Goal: Information Seeking & Learning: Learn about a topic

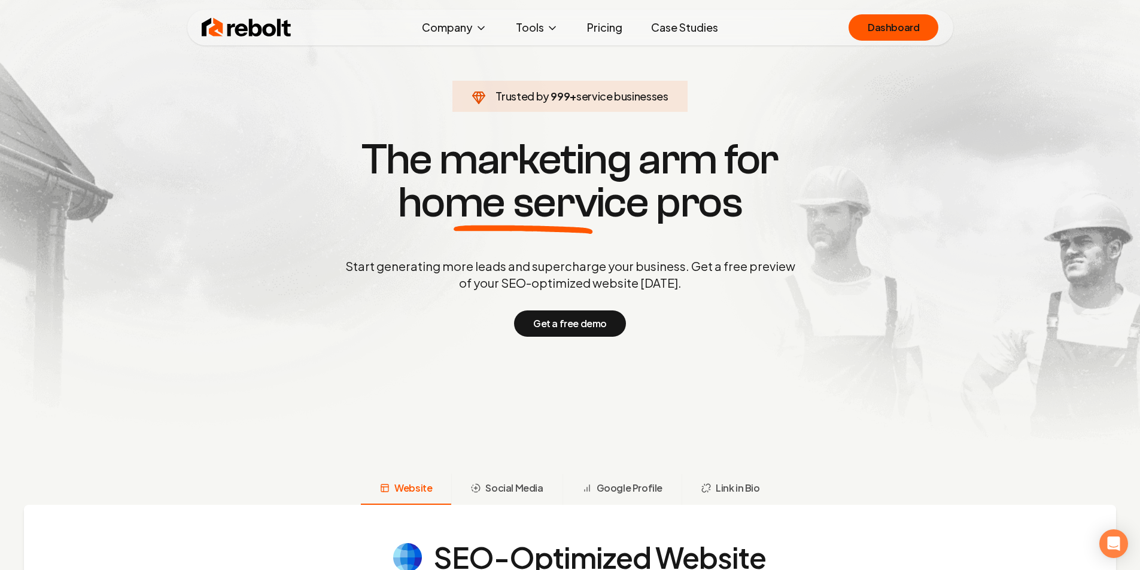
drag, startPoint x: 815, startPoint y: 90, endPoint x: 805, endPoint y: 119, distance: 29.7
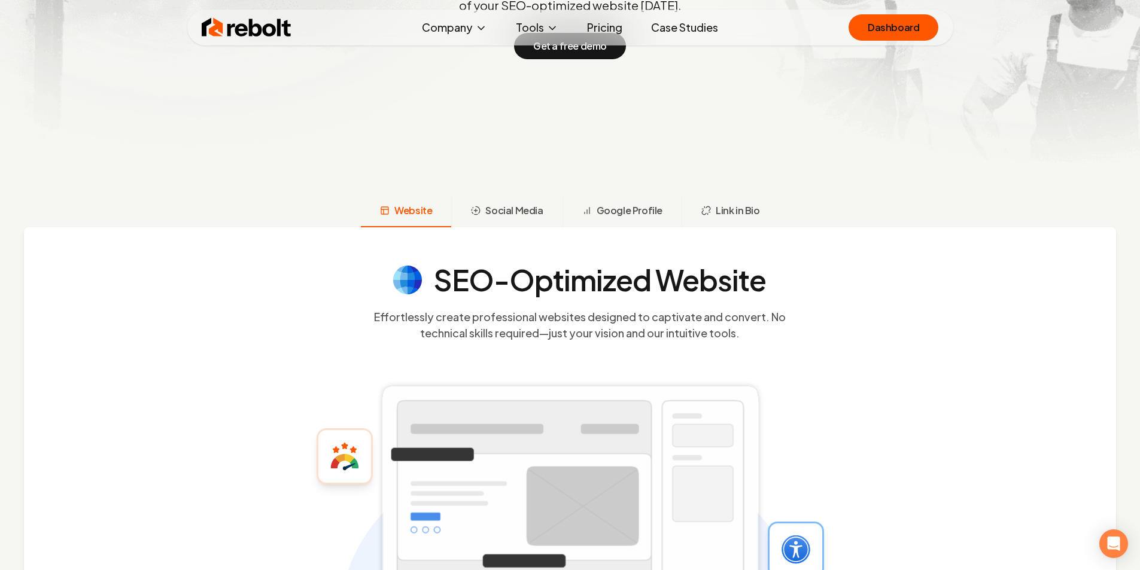
drag, startPoint x: 882, startPoint y: 149, endPoint x: 887, endPoint y: 248, distance: 98.9
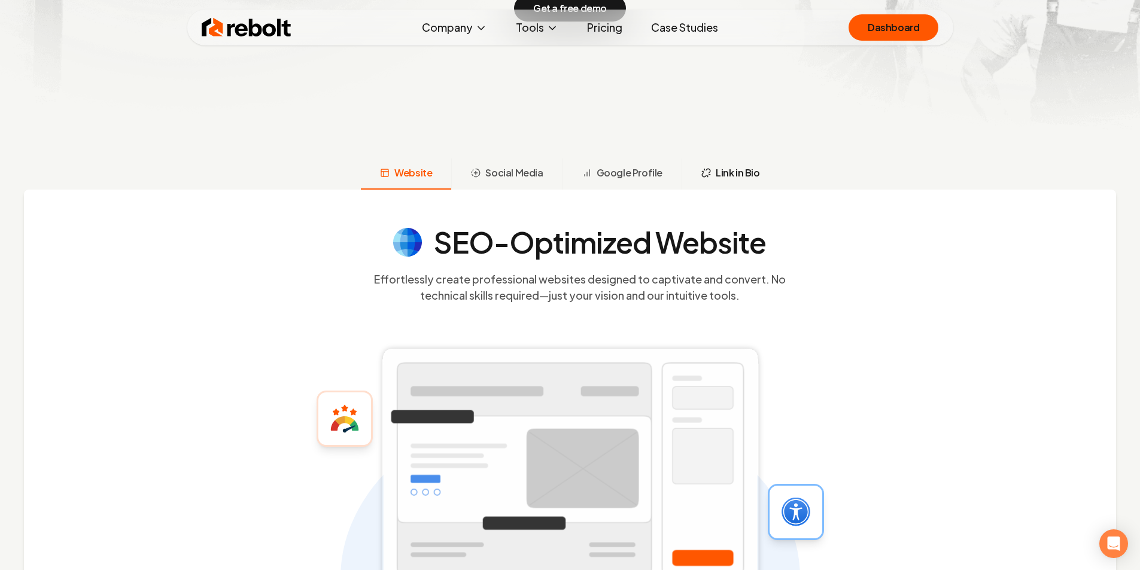
click at [717, 163] on button "Link in Bio" at bounding box center [731, 174] width 98 height 31
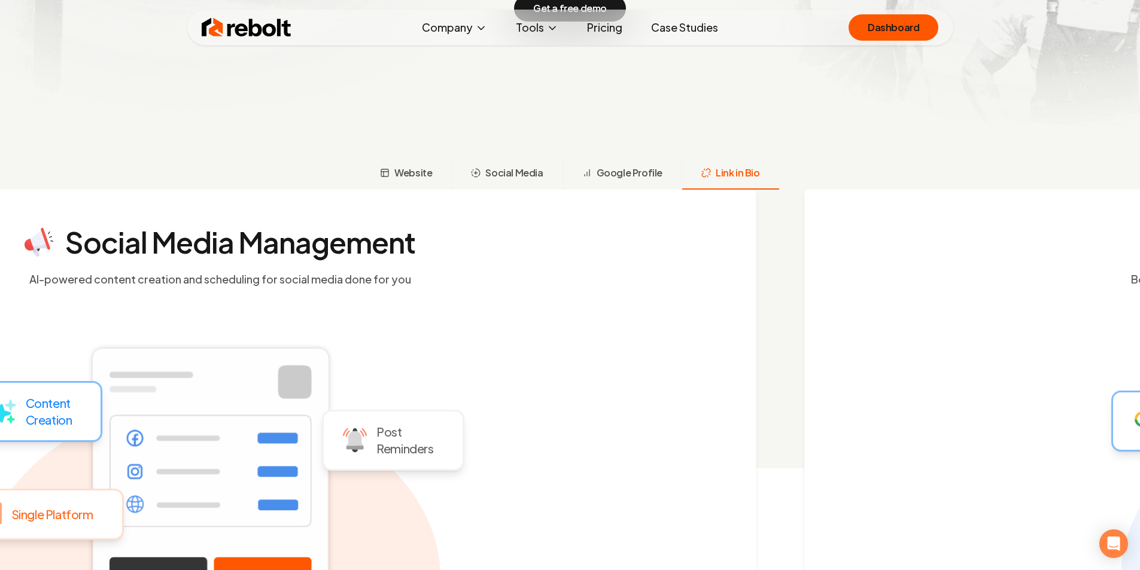
scroll to position [474, 0]
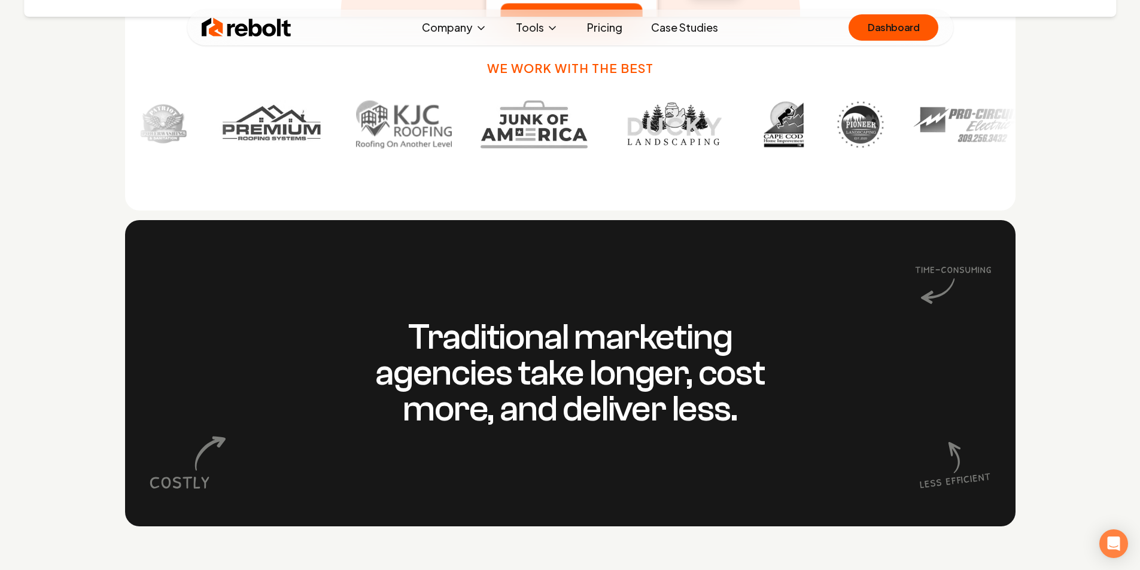
drag, startPoint x: 777, startPoint y: 113, endPoint x: 768, endPoint y: 210, distance: 98.0
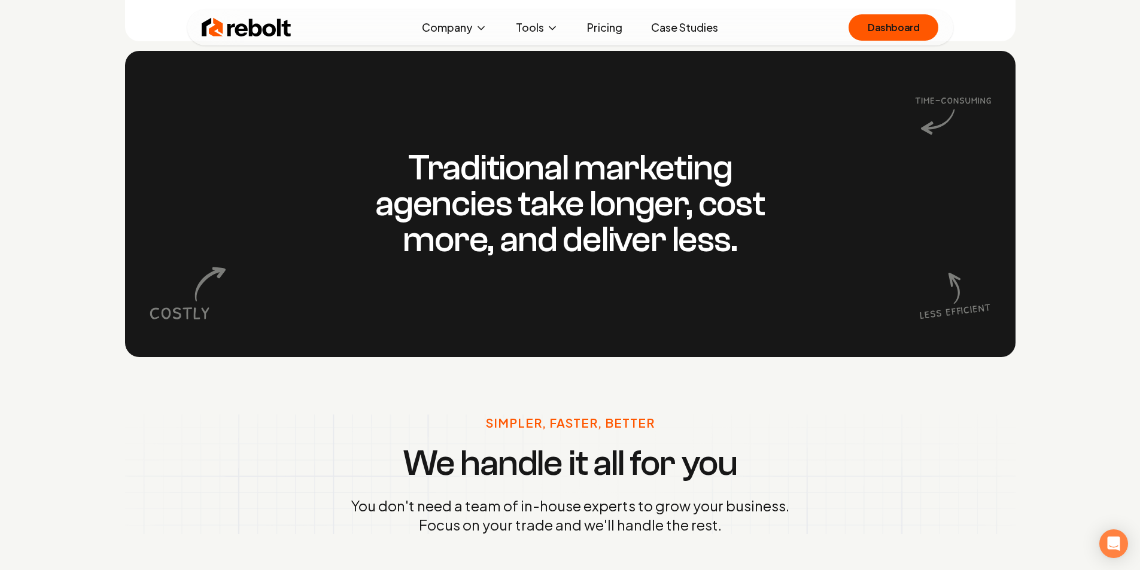
drag, startPoint x: 889, startPoint y: 100, endPoint x: 797, endPoint y: 147, distance: 103.6
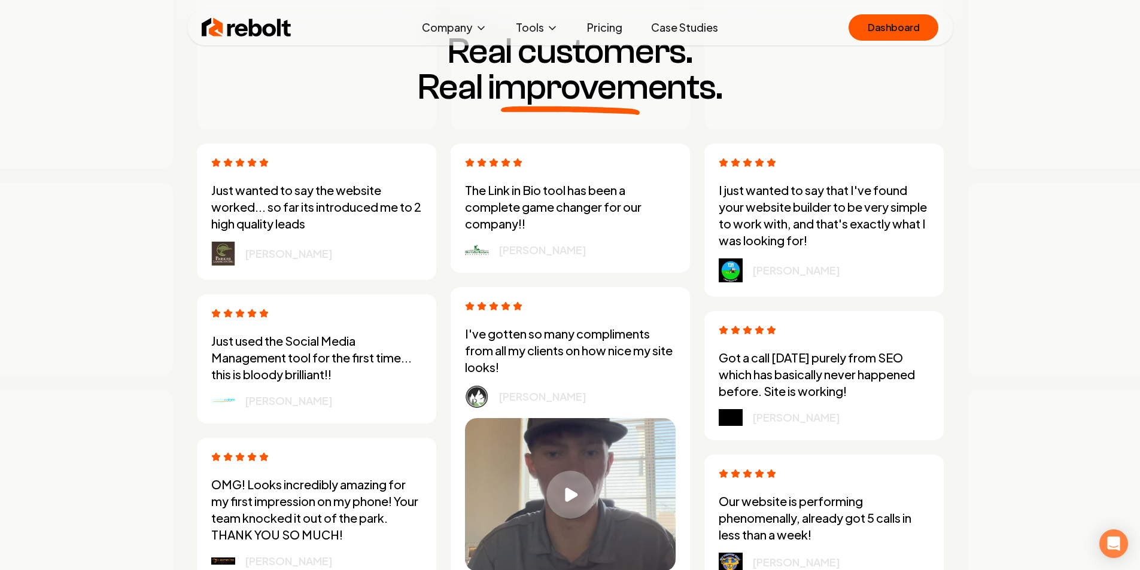
scroll to position [3265, 0]
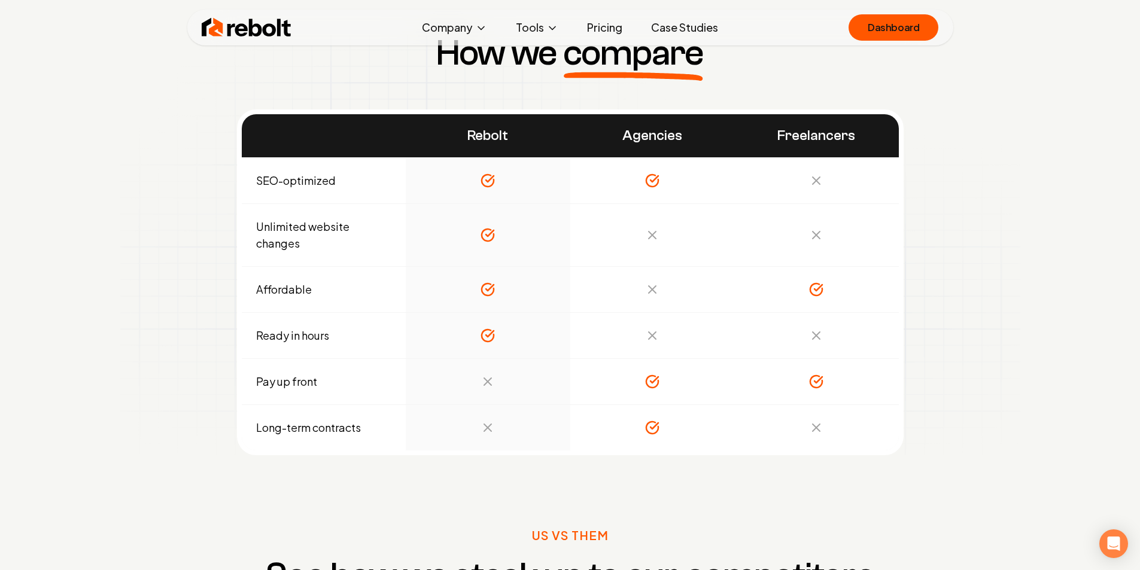
drag, startPoint x: 694, startPoint y: 172, endPoint x: 693, endPoint y: 242, distance: 70.0
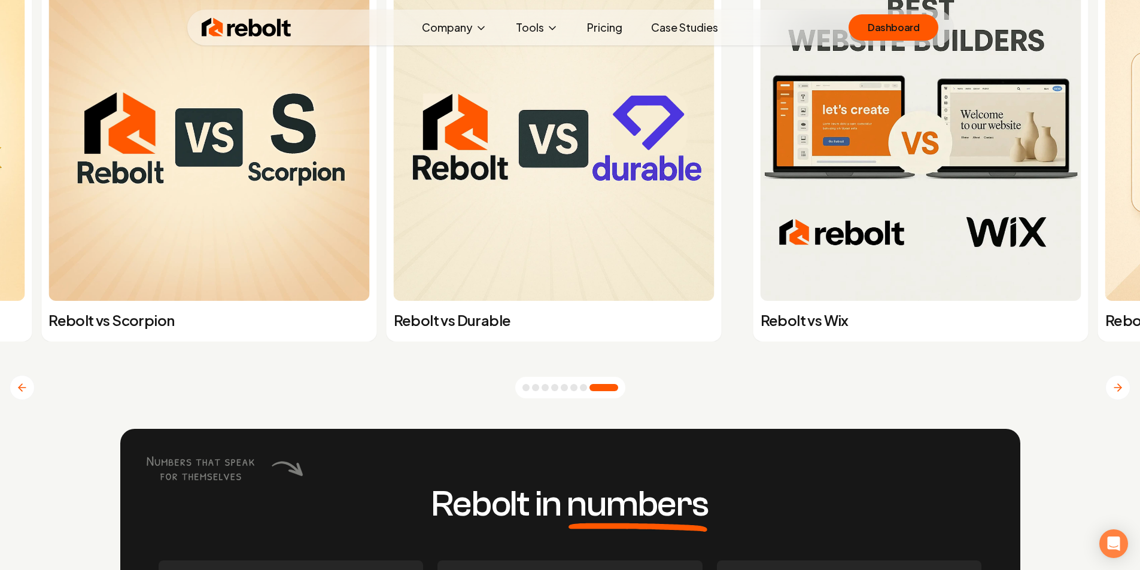
scroll to position [4861, 0]
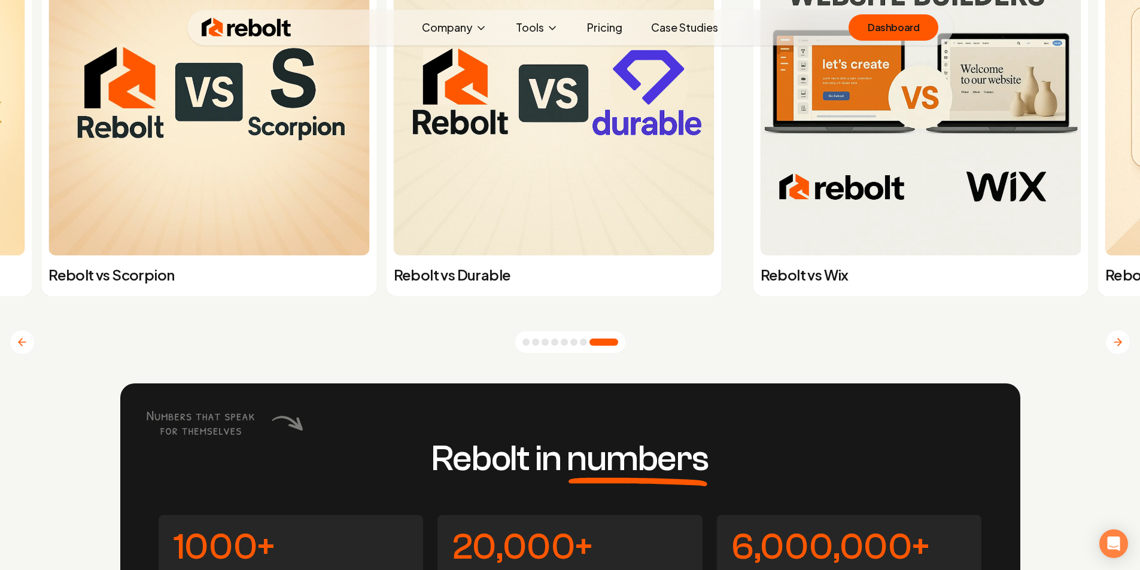
click at [585, 346] on button "Go to slide 7" at bounding box center [583, 342] width 7 height 7
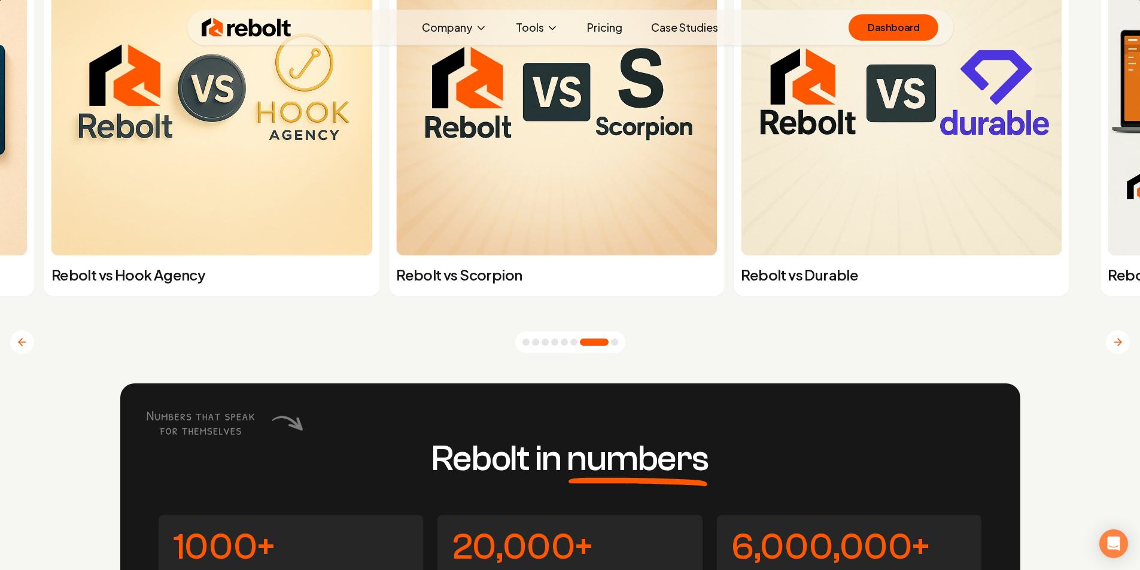
click at [576, 346] on button "Go to slide 6" at bounding box center [573, 342] width 7 height 7
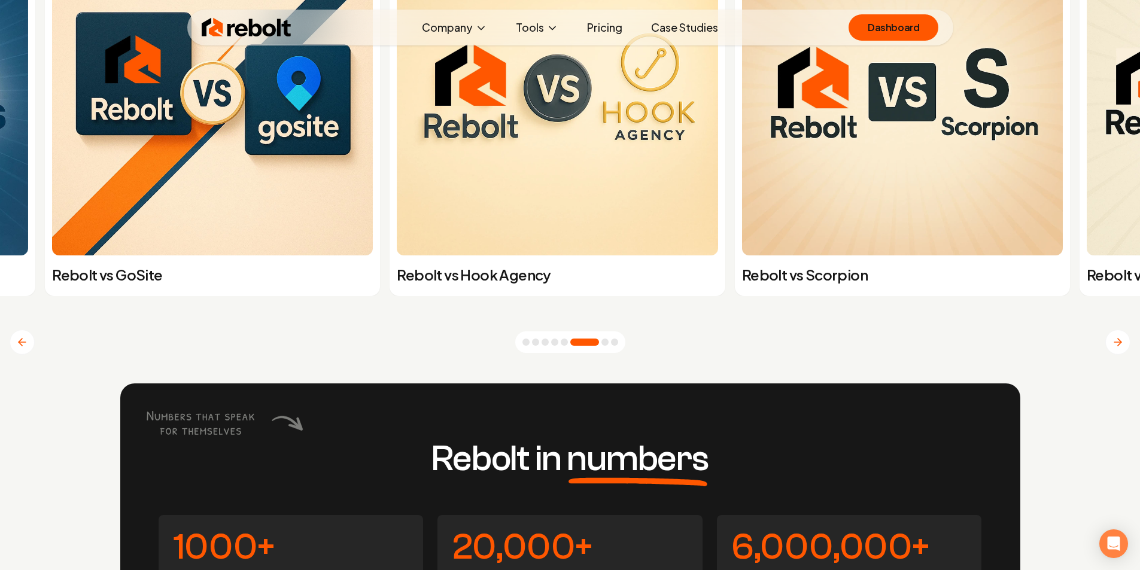
click at [568, 345] on button "Go to slide 5" at bounding box center [564, 342] width 7 height 7
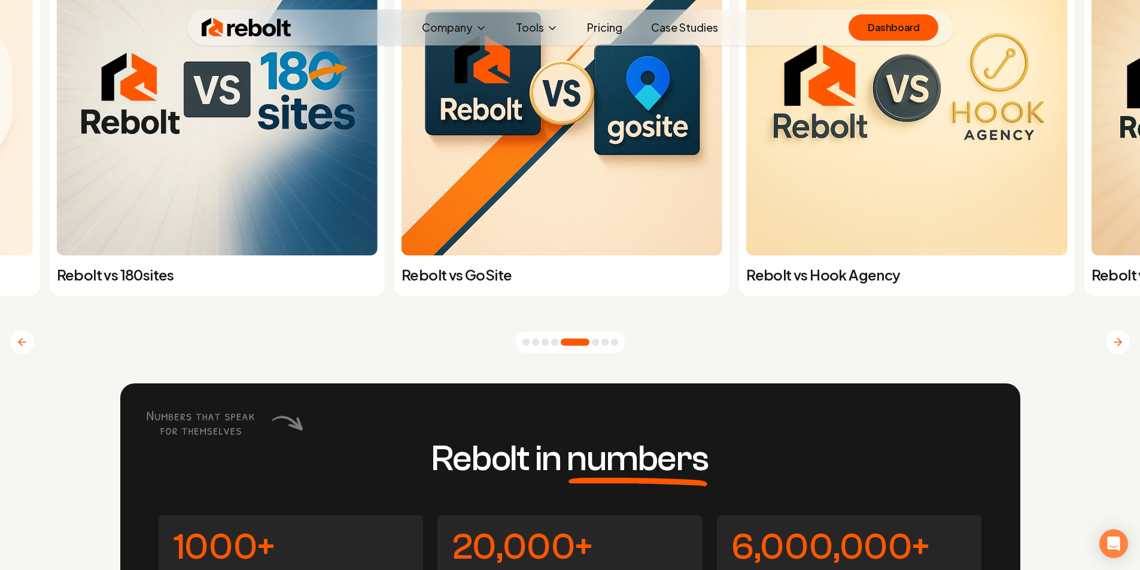
click at [557, 344] on button "Go to slide 4" at bounding box center [554, 342] width 7 height 7
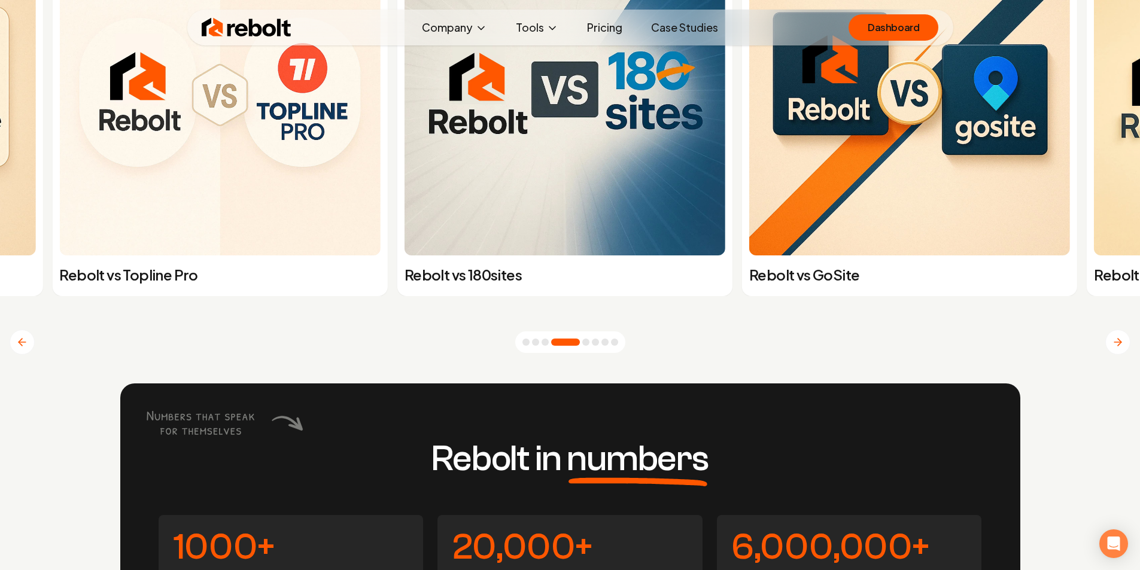
click at [549, 342] on button "Go to slide 3" at bounding box center [545, 342] width 7 height 7
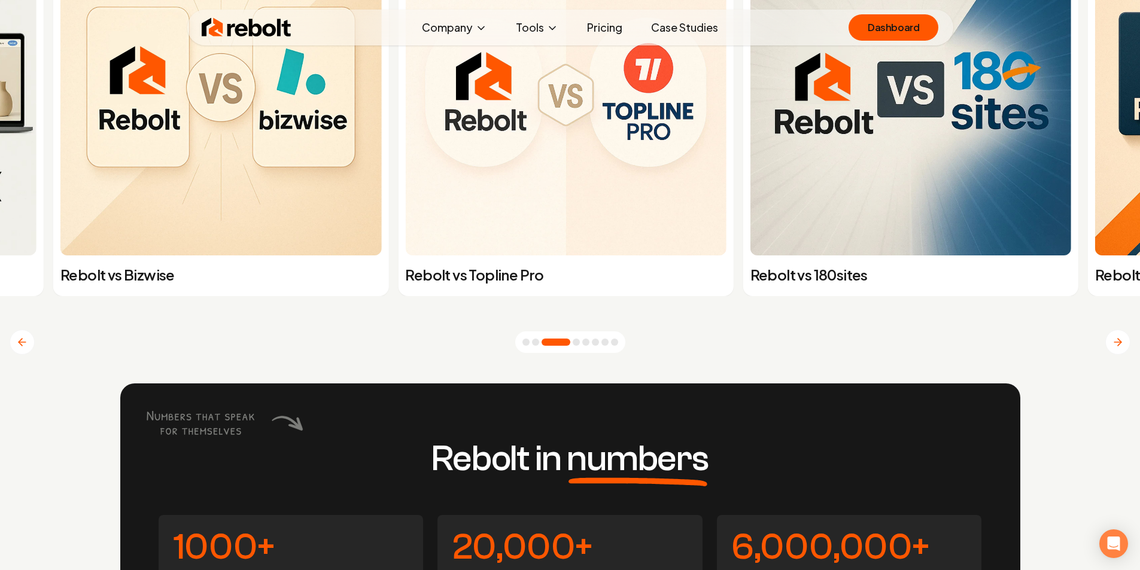
click at [530, 343] on button "Go to slide 1" at bounding box center [526, 342] width 7 height 7
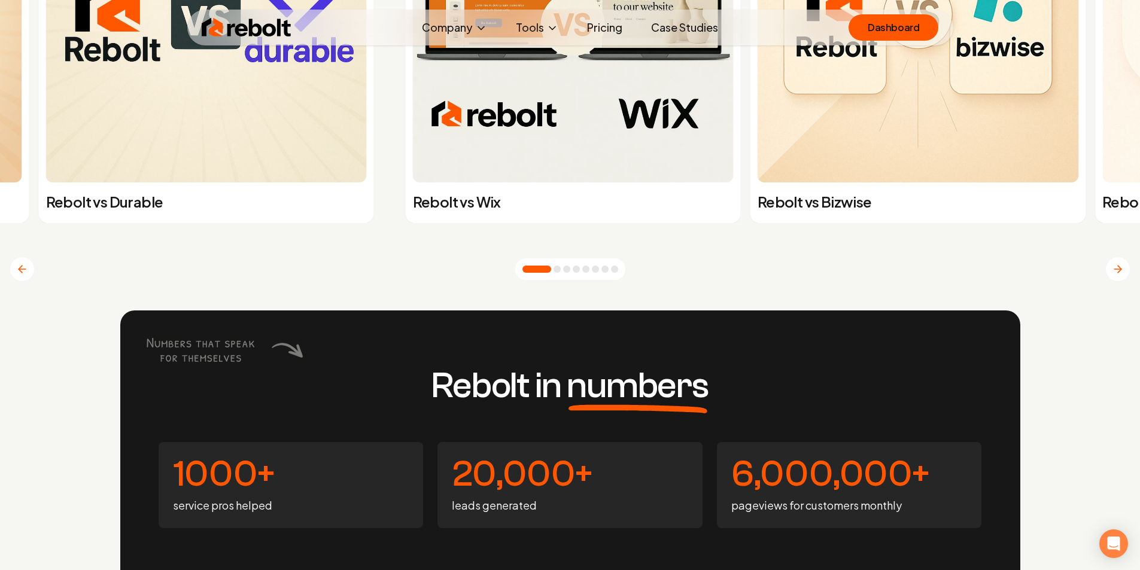
scroll to position [5100, 0]
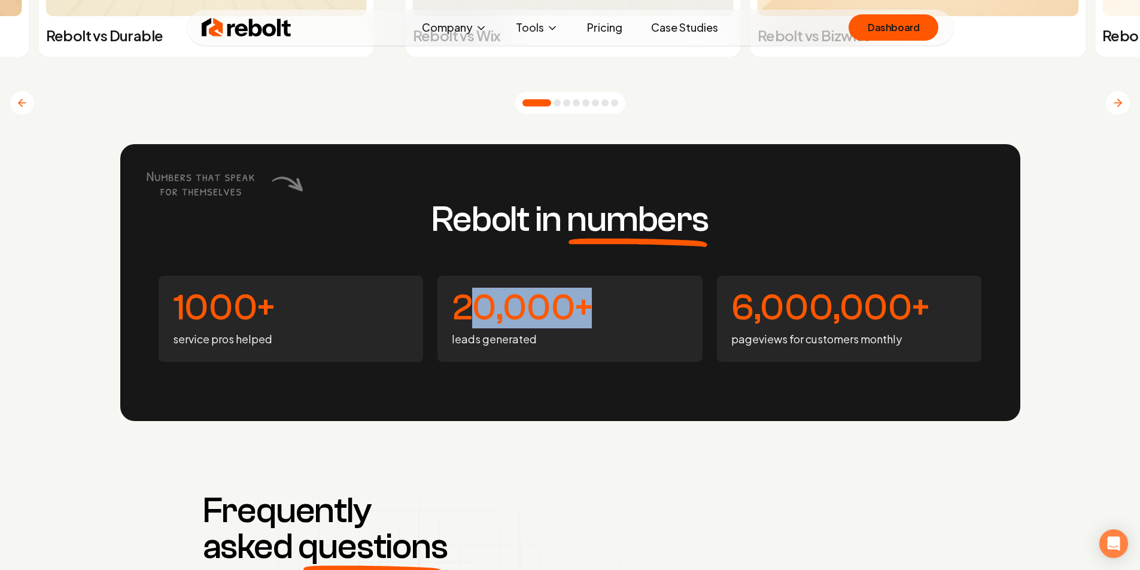
drag, startPoint x: 602, startPoint y: 310, endPoint x: 482, endPoint y: 310, distance: 119.1
click at [482, 310] on h4 "20,000+" at bounding box center [570, 308] width 236 height 36
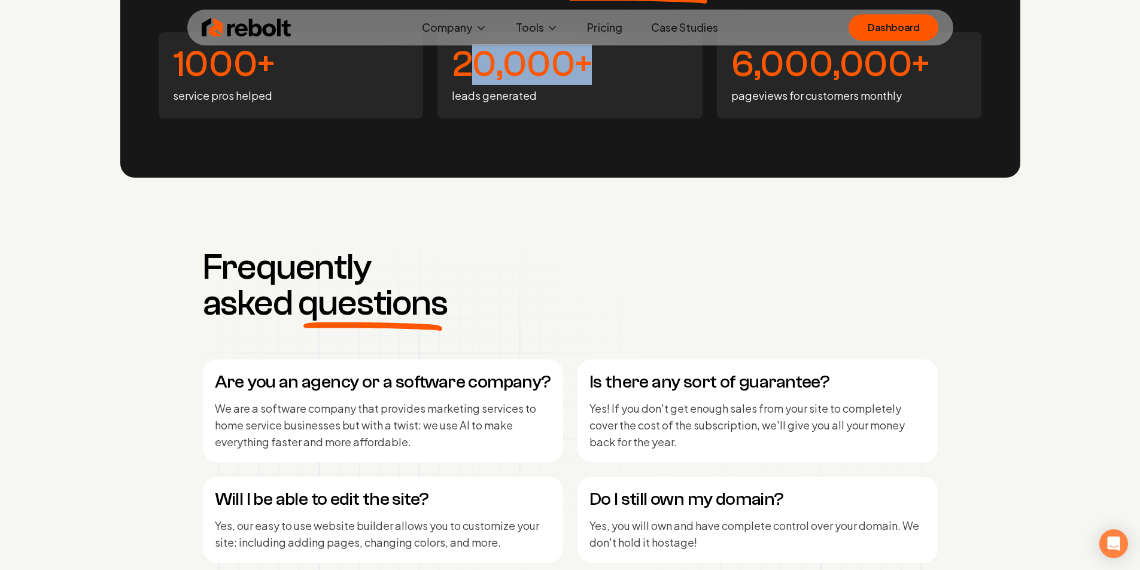
scroll to position [5399, 0]
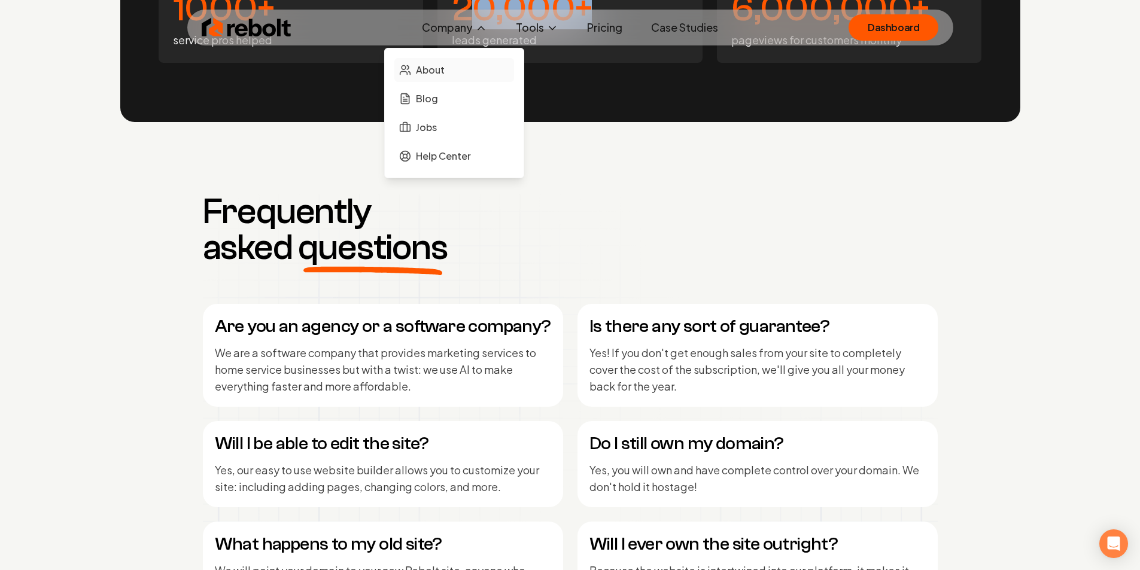
click at [451, 70] on link "About" at bounding box center [454, 70] width 120 height 24
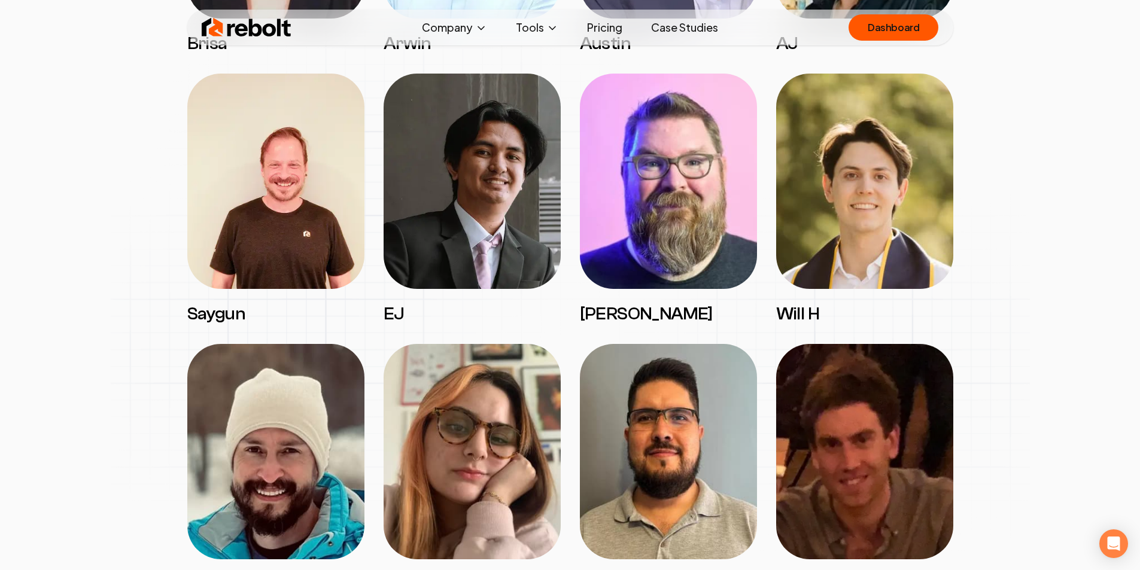
scroll to position [1796, 0]
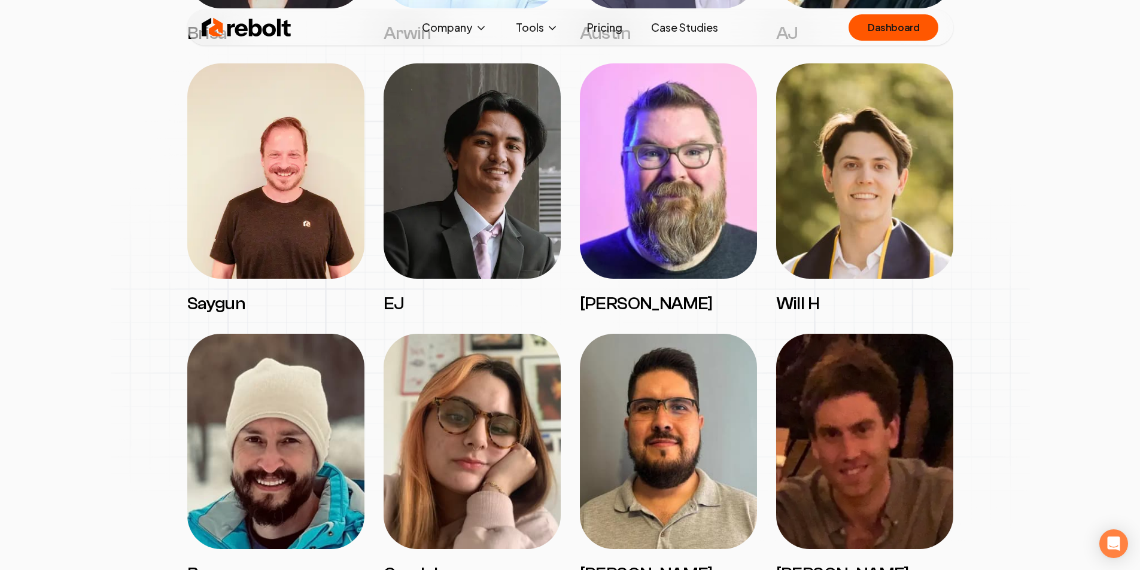
click at [651, 229] on img at bounding box center [668, 170] width 177 height 215
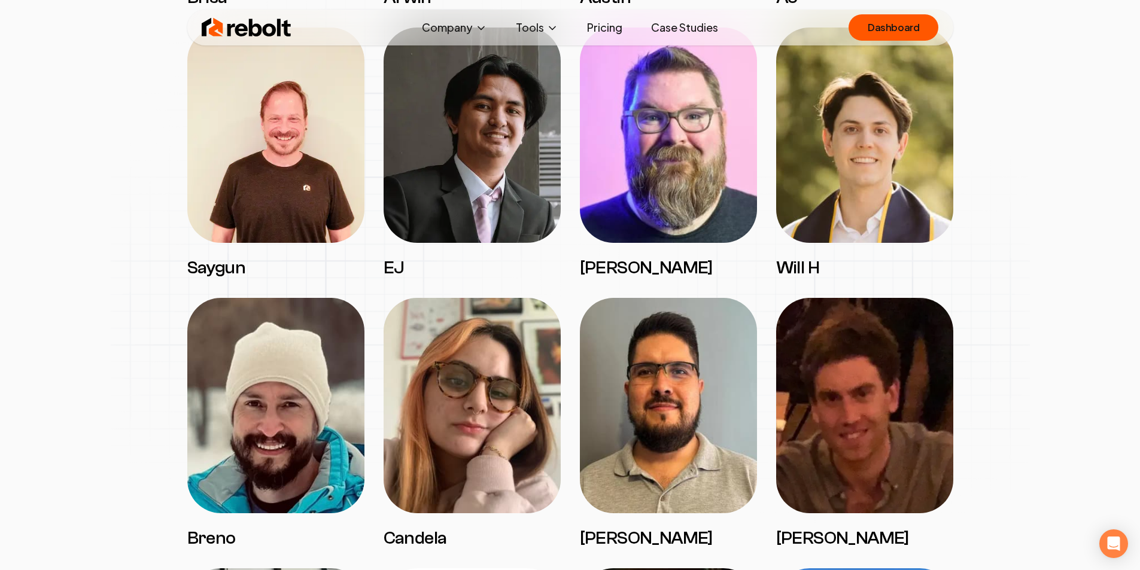
scroll to position [1856, 0]
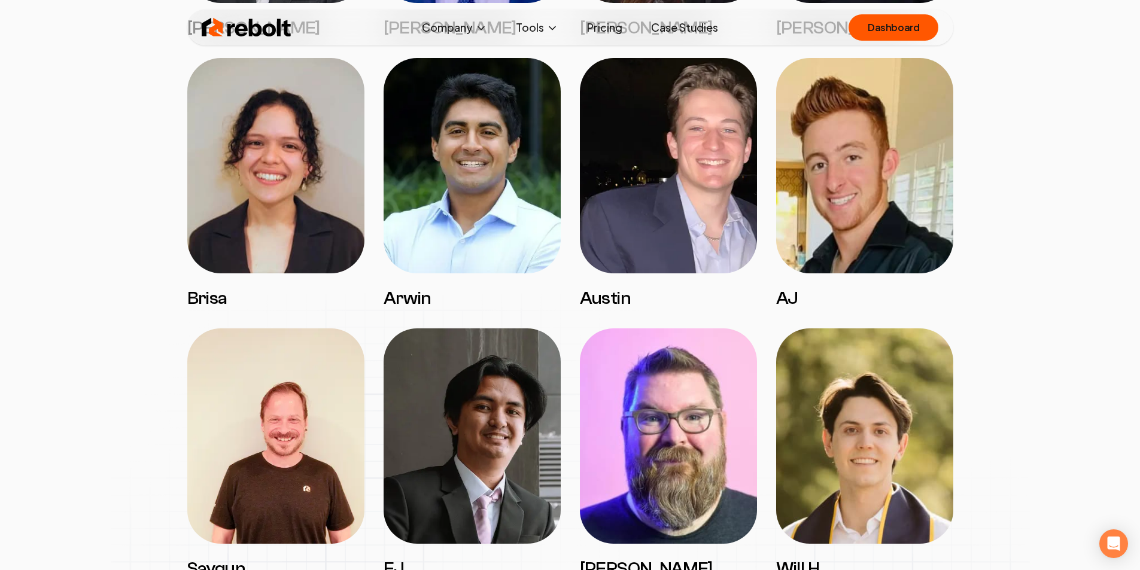
drag, startPoint x: 1056, startPoint y: 257, endPoint x: 1021, endPoint y: 149, distance: 113.8
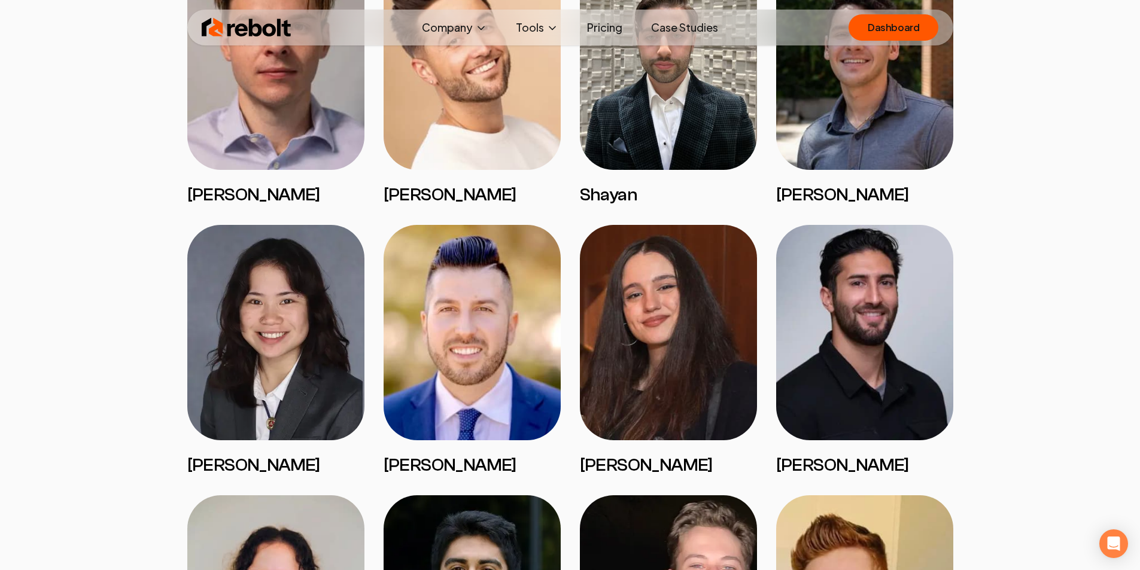
drag, startPoint x: 1016, startPoint y: 183, endPoint x: 1009, endPoint y: 116, distance: 68.0
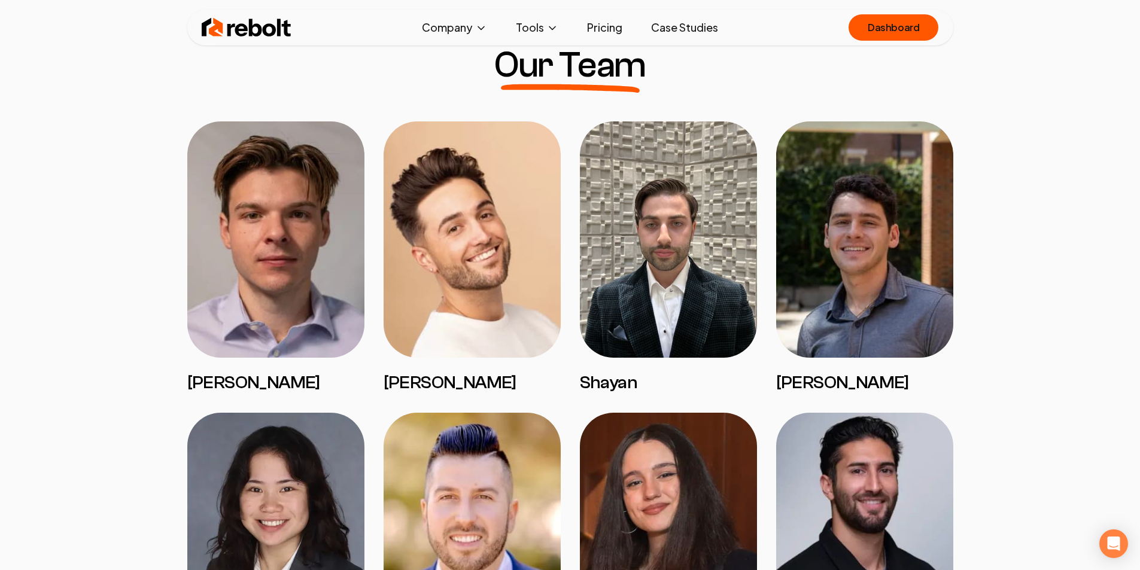
drag, startPoint x: 1012, startPoint y: 226, endPoint x: 1010, endPoint y: 167, distance: 58.7
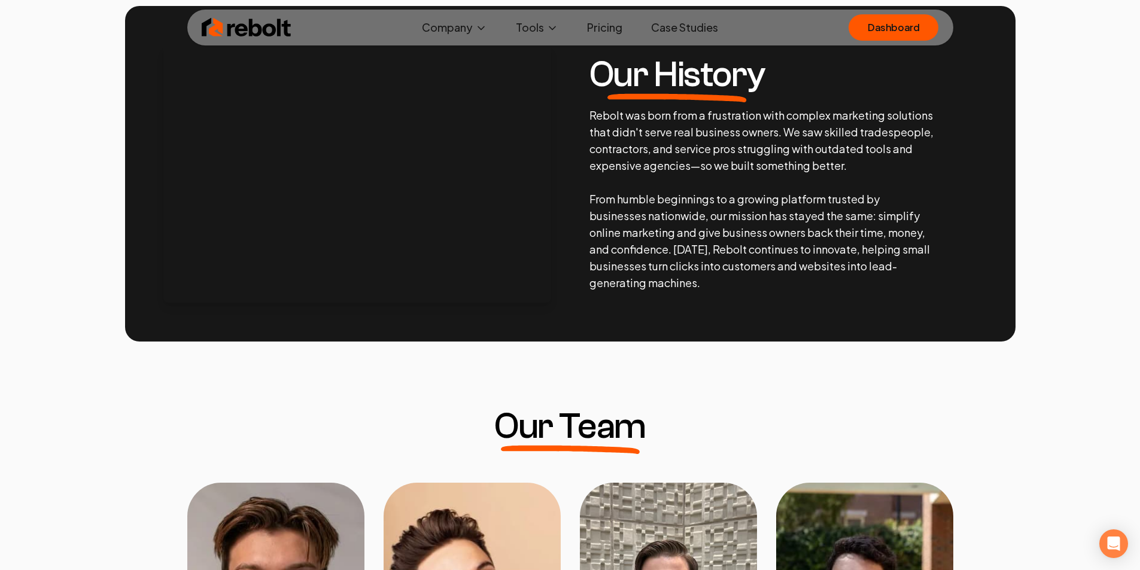
drag, startPoint x: 1021, startPoint y: 208, endPoint x: 1023, endPoint y: 124, distance: 83.8
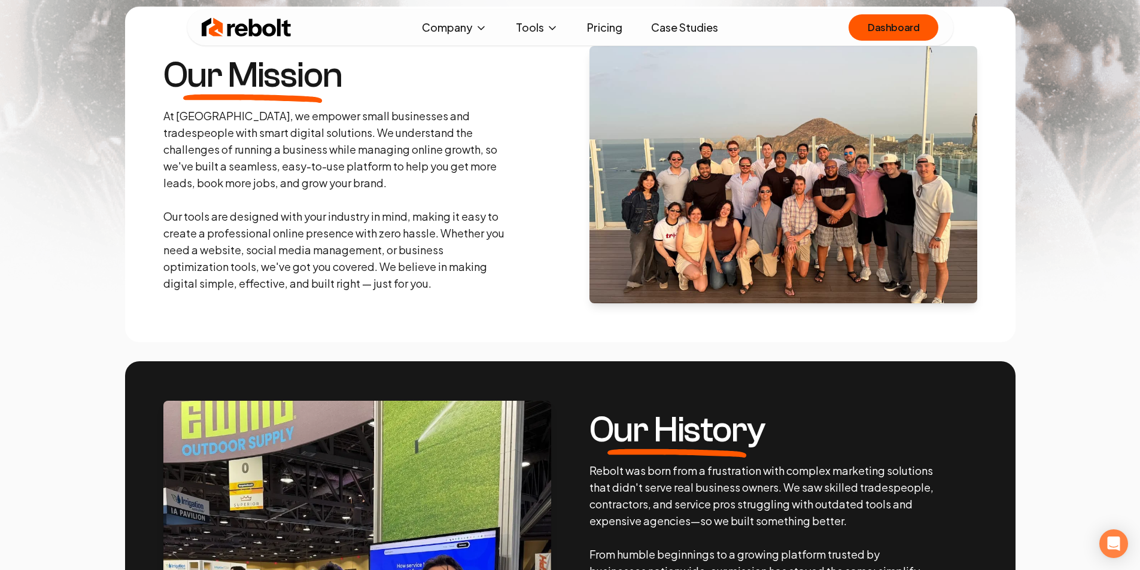
scroll to position [0, 0]
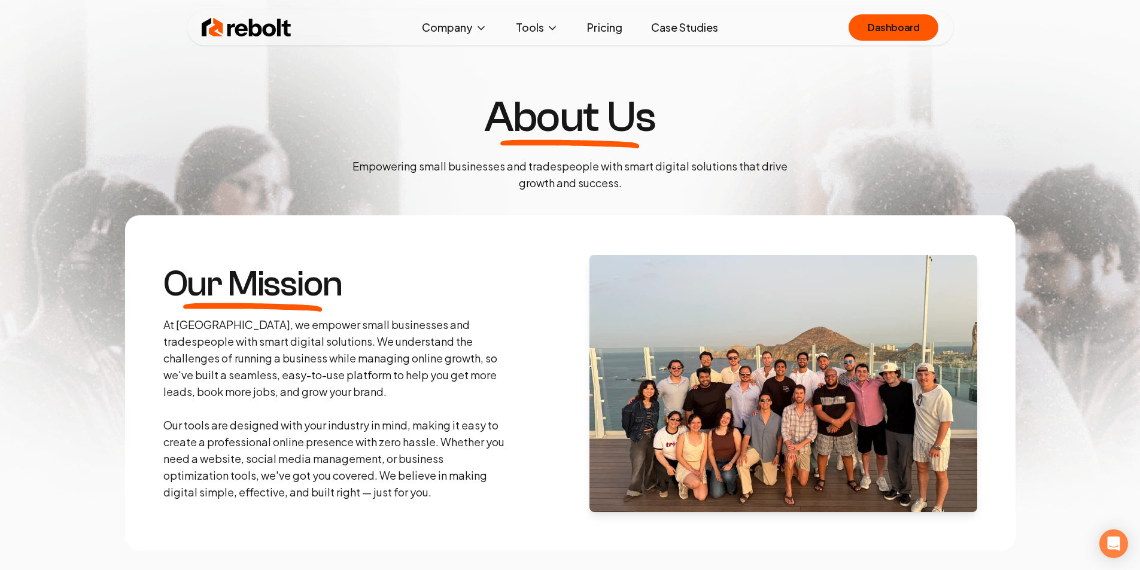
drag, startPoint x: 1019, startPoint y: 189, endPoint x: 1018, endPoint y: 95, distance: 94.6
click at [613, 35] on link "Pricing" at bounding box center [605, 28] width 54 height 24
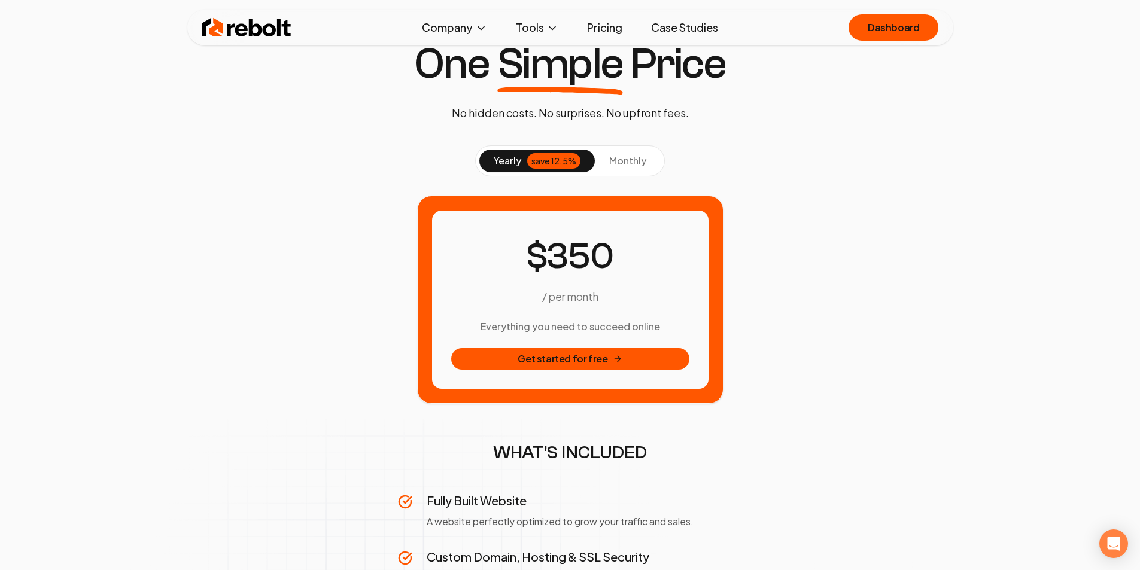
drag, startPoint x: 873, startPoint y: 181, endPoint x: 852, endPoint y: 214, distance: 38.2
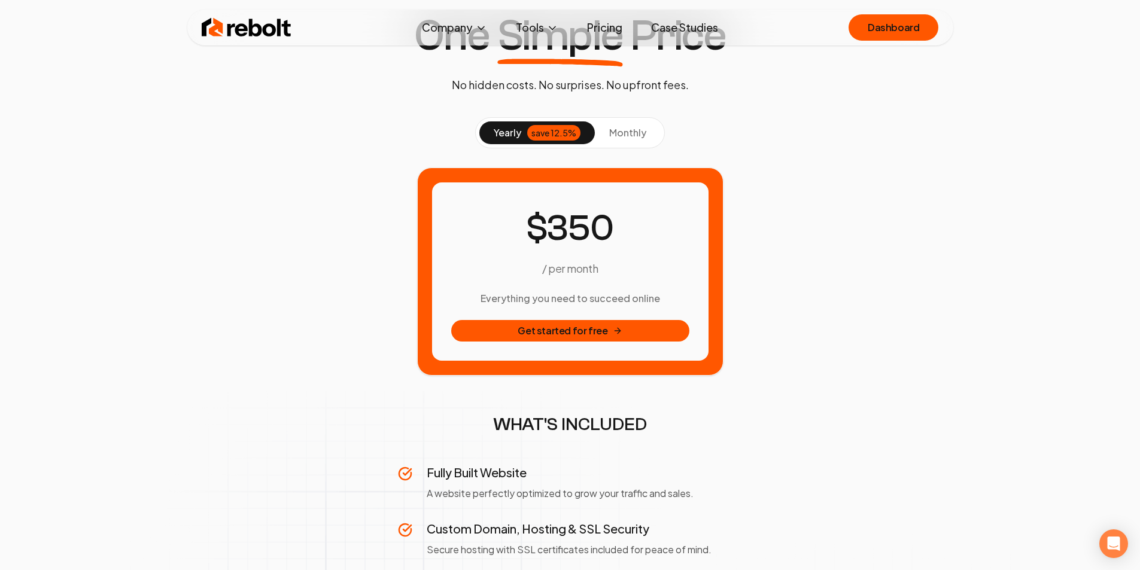
click at [626, 134] on span "monthly" at bounding box center [627, 132] width 37 height 13
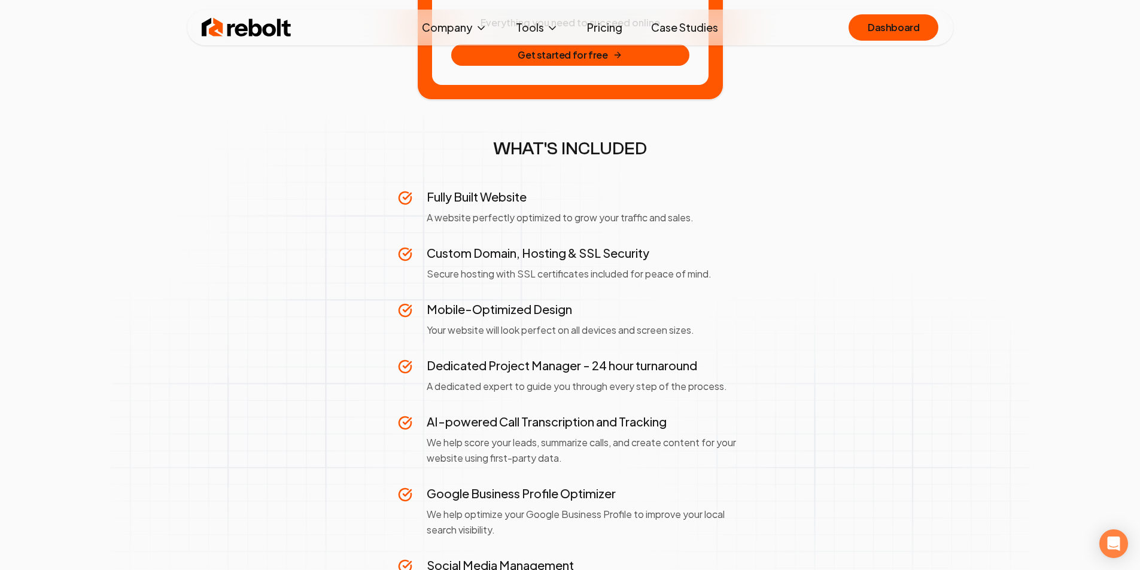
scroll to position [388, 0]
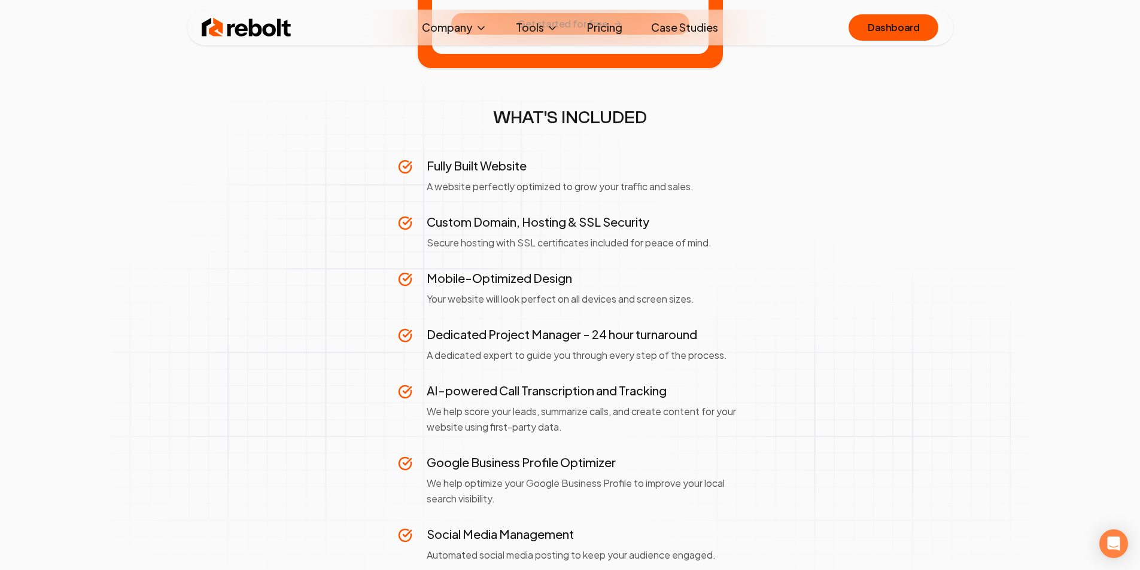
drag, startPoint x: 801, startPoint y: 147, endPoint x: 795, endPoint y: 189, distance: 41.7
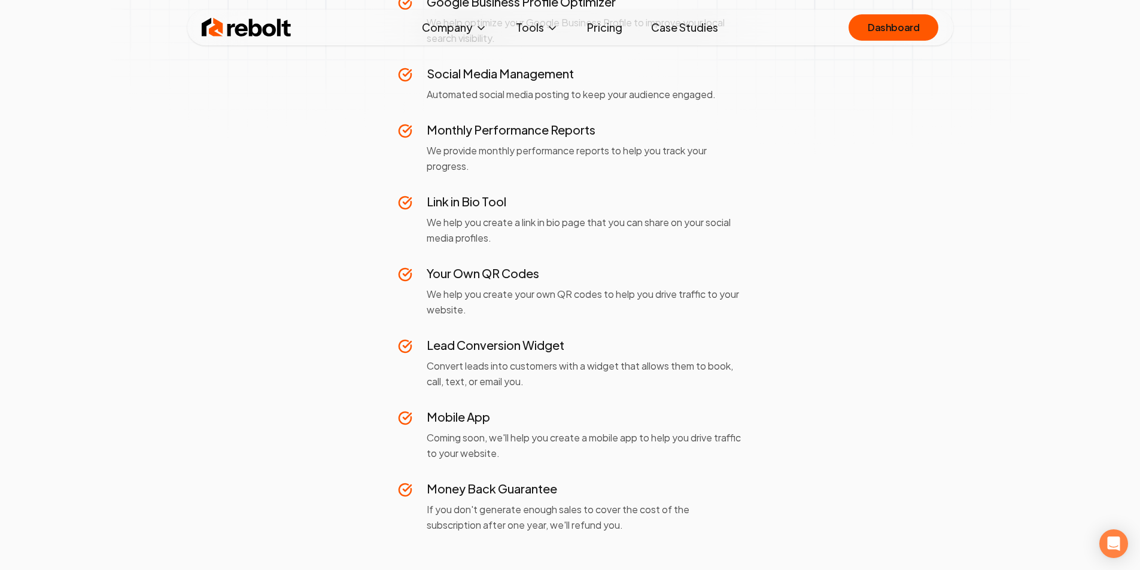
scroll to position [867, 0]
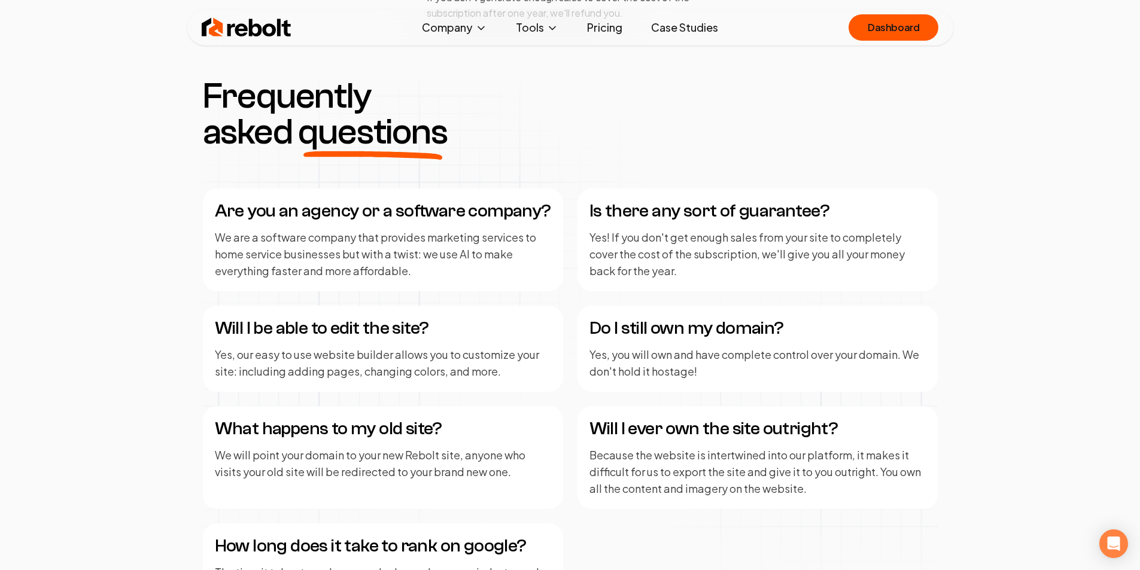
drag, startPoint x: 729, startPoint y: 110, endPoint x: 695, endPoint y: 136, distance: 43.5
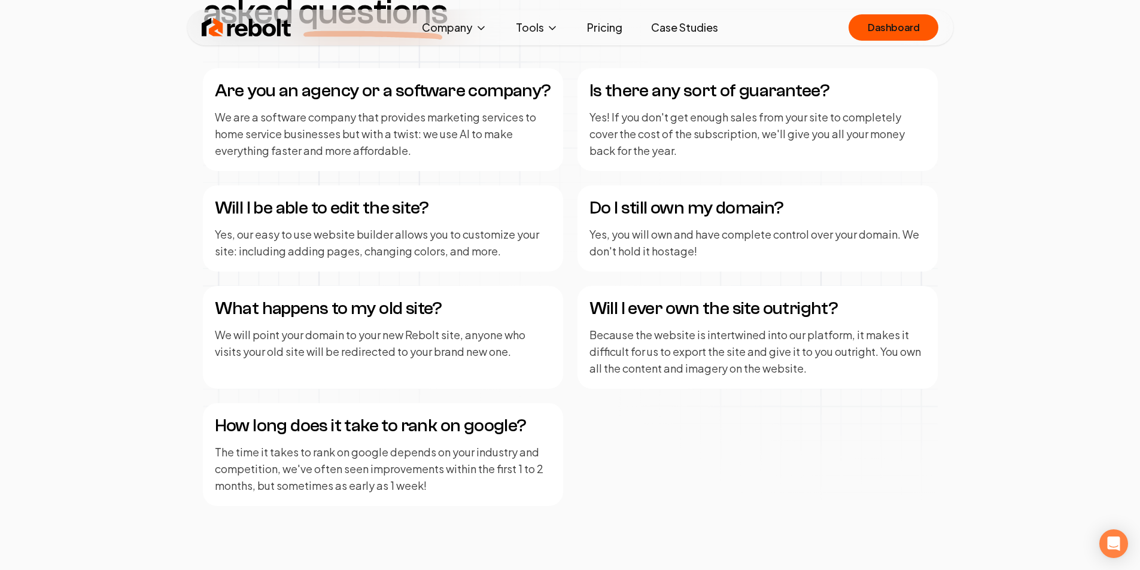
scroll to position [1483, 0]
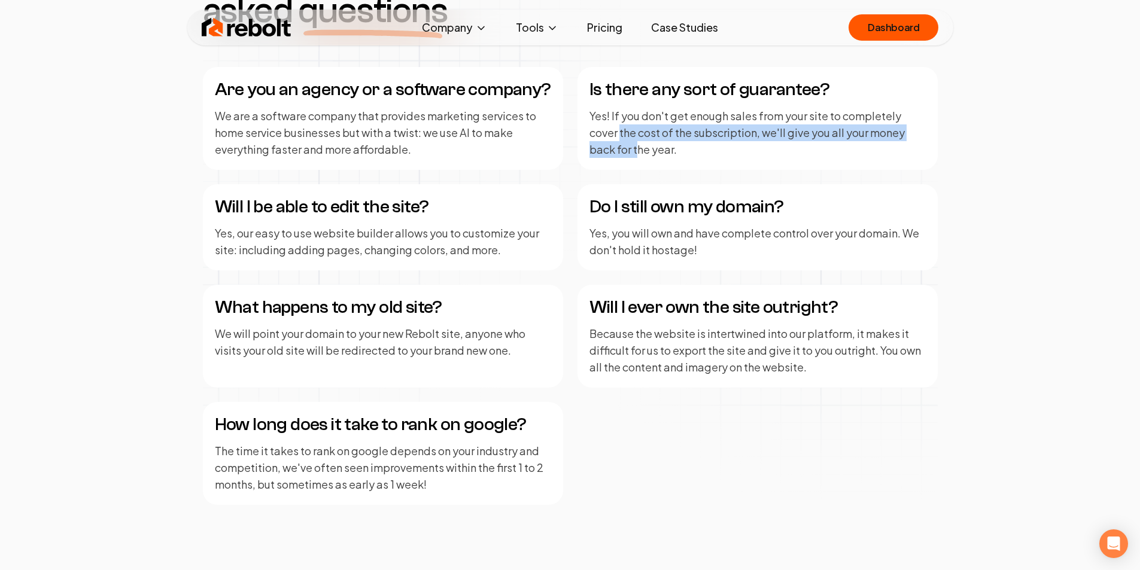
drag, startPoint x: 620, startPoint y: 125, endPoint x: 637, endPoint y: 141, distance: 23.7
click at [637, 141] on p "Yes! If you don't get enough sales from your site to completely cover the cost …" at bounding box center [758, 133] width 336 height 50
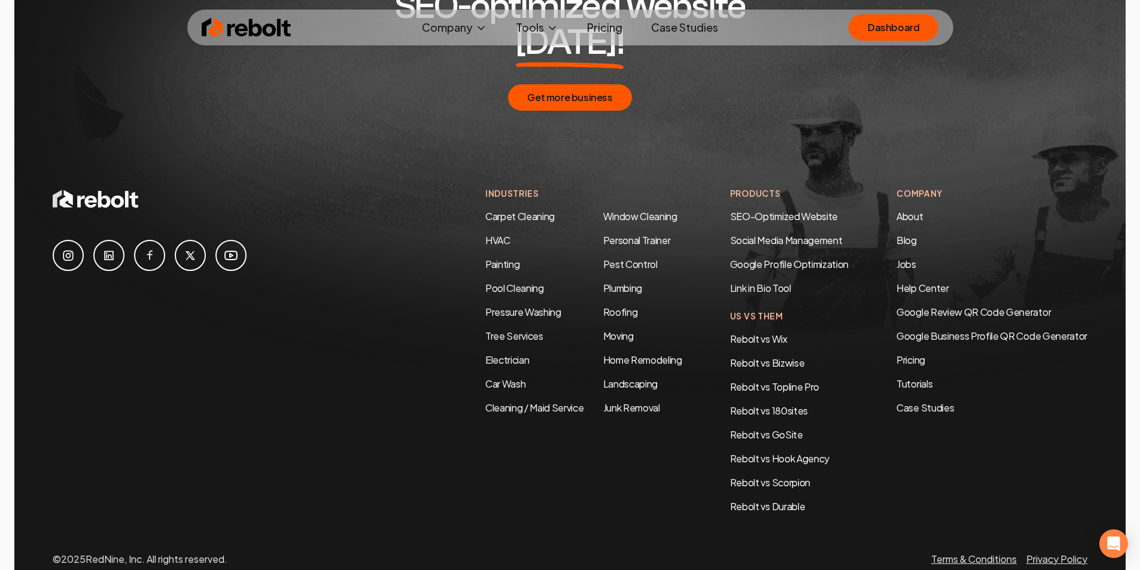
scroll to position [2202, 0]
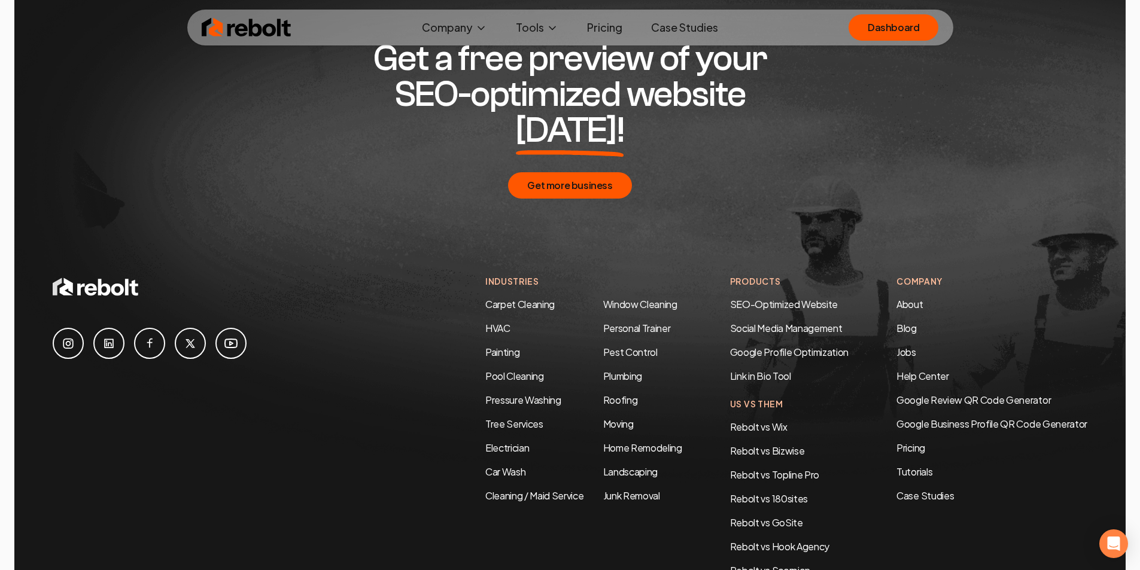
drag, startPoint x: 702, startPoint y: 204, endPoint x: 694, endPoint y: 160, distance: 44.4
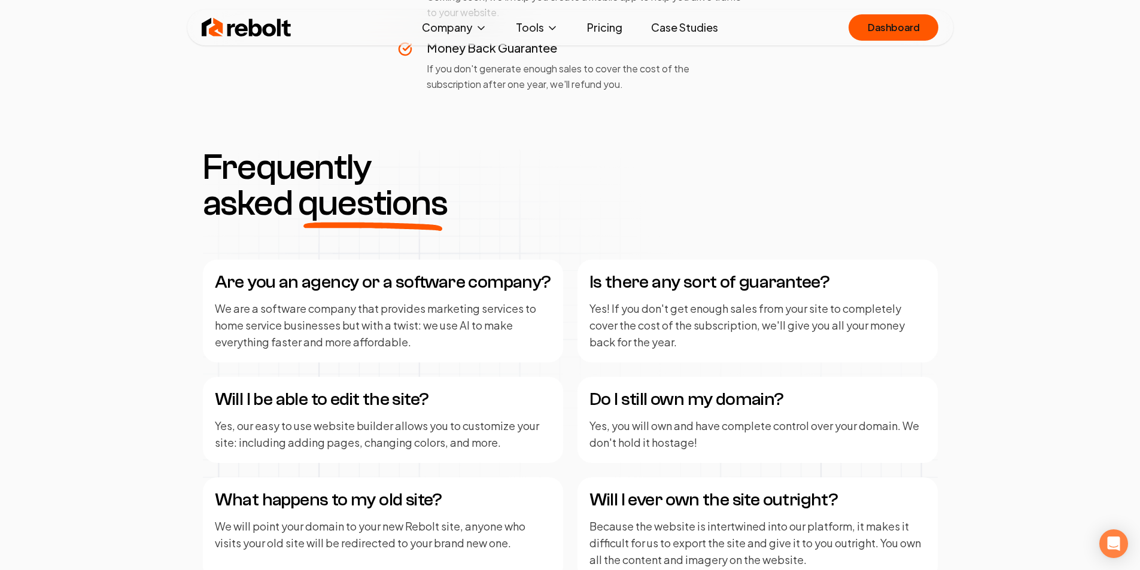
drag, startPoint x: 812, startPoint y: 205, endPoint x: 776, endPoint y: 99, distance: 112.1
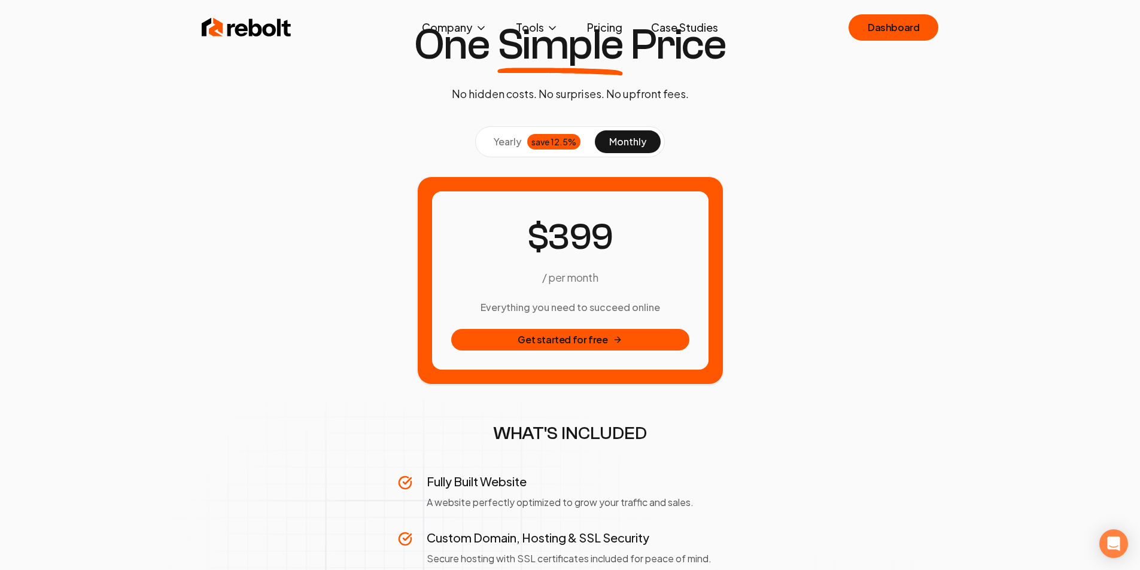
scroll to position [0, 0]
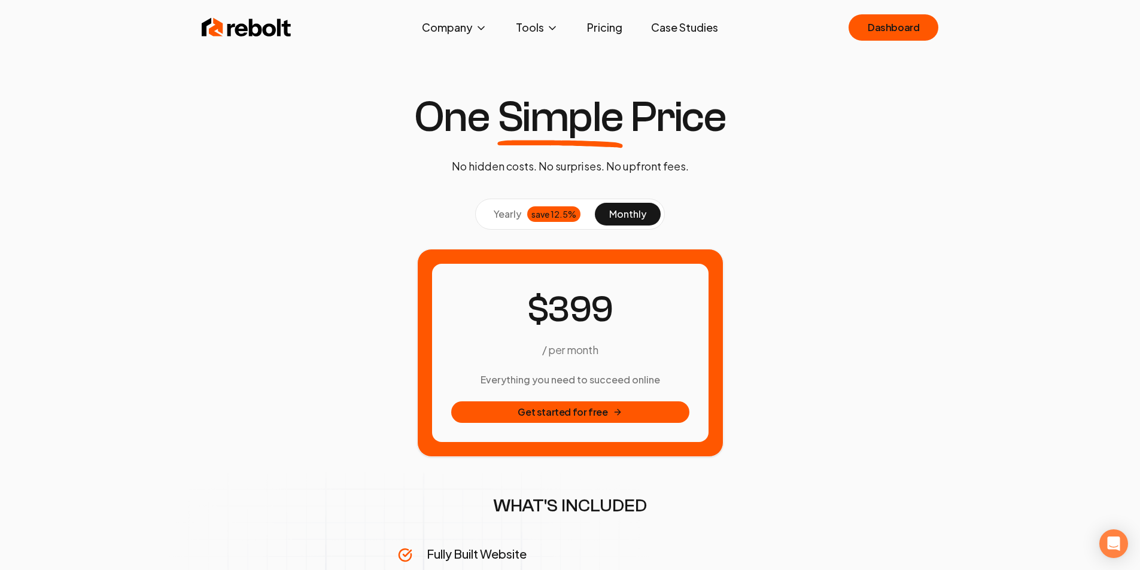
drag, startPoint x: 815, startPoint y: 204, endPoint x: 754, endPoint y: 58, distance: 157.8
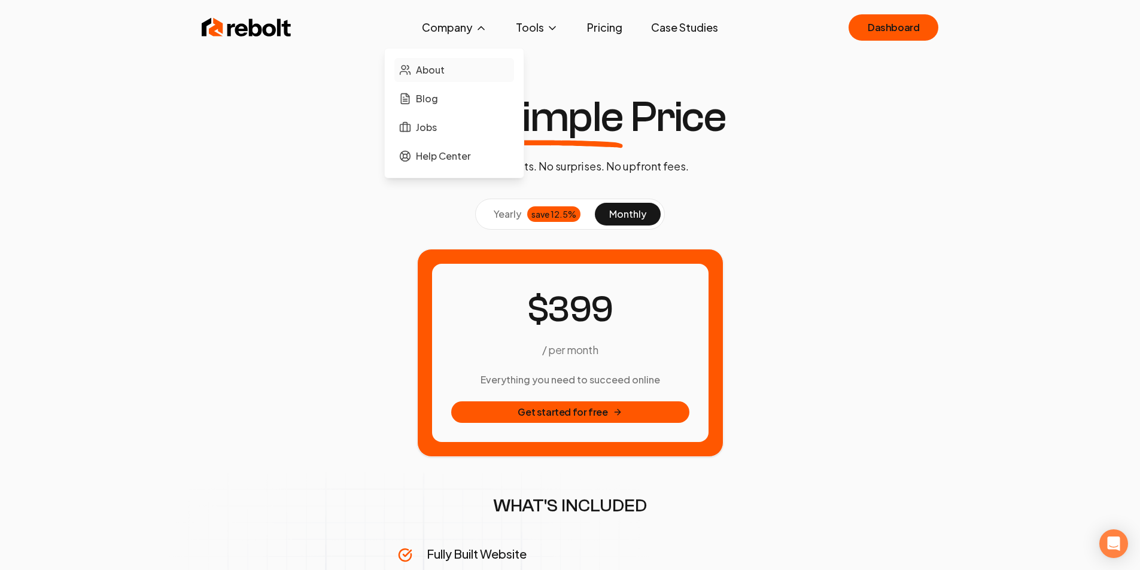
click at [434, 66] on span "About" at bounding box center [430, 70] width 29 height 14
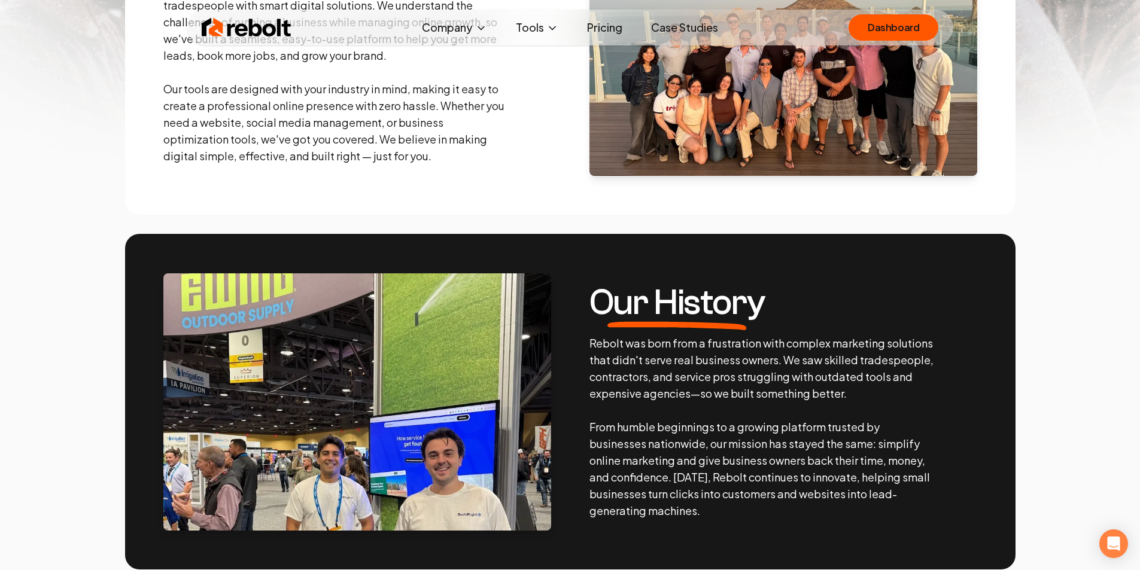
drag, startPoint x: 780, startPoint y: 102, endPoint x: 749, endPoint y: 137, distance: 46.7
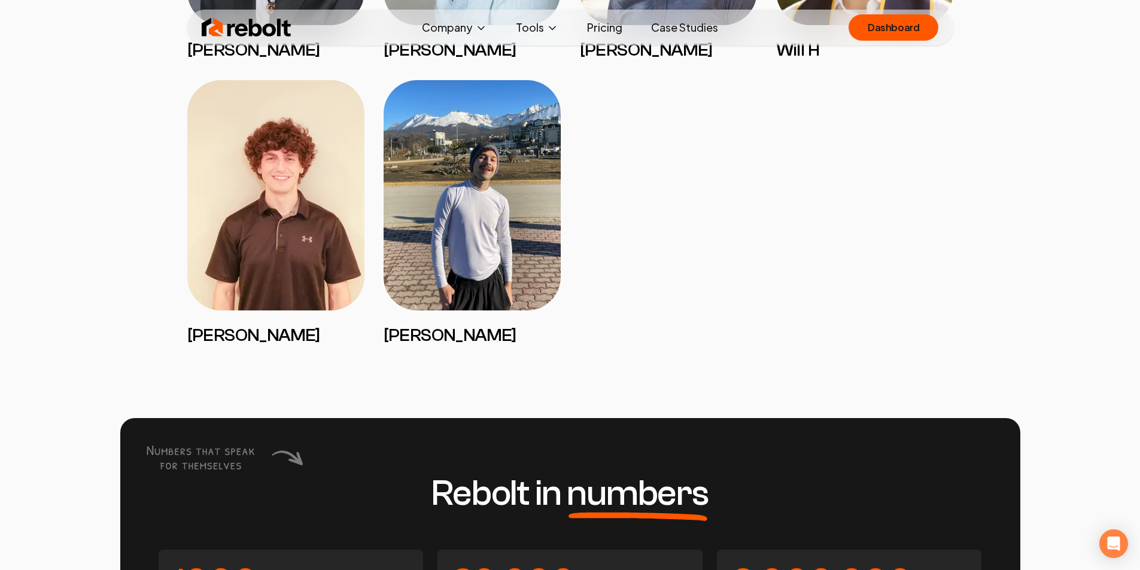
scroll to position [2924, 0]
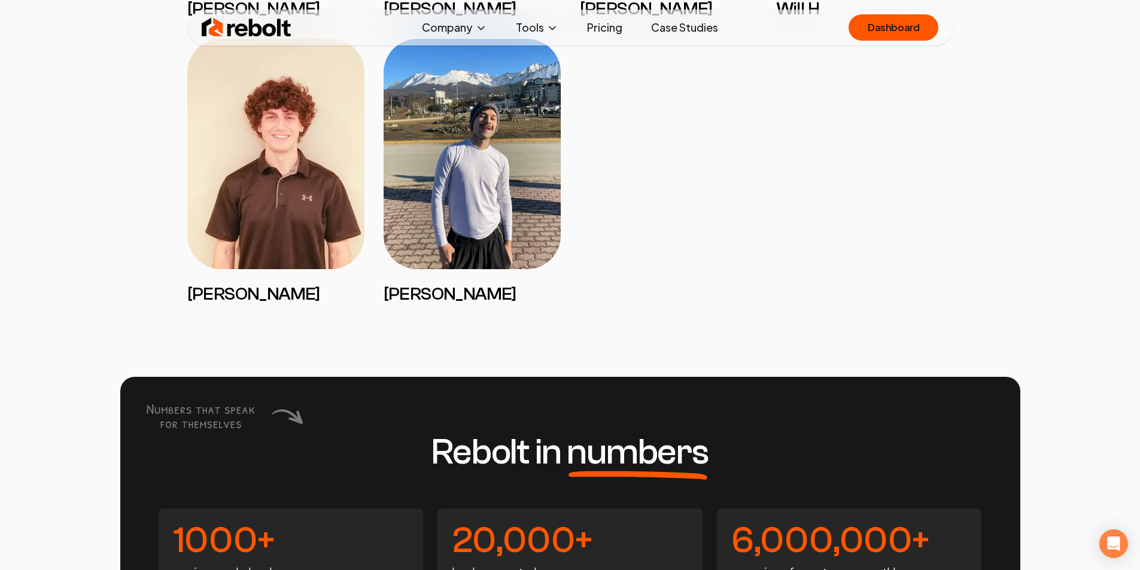
click at [454, 217] on img at bounding box center [472, 154] width 177 height 230
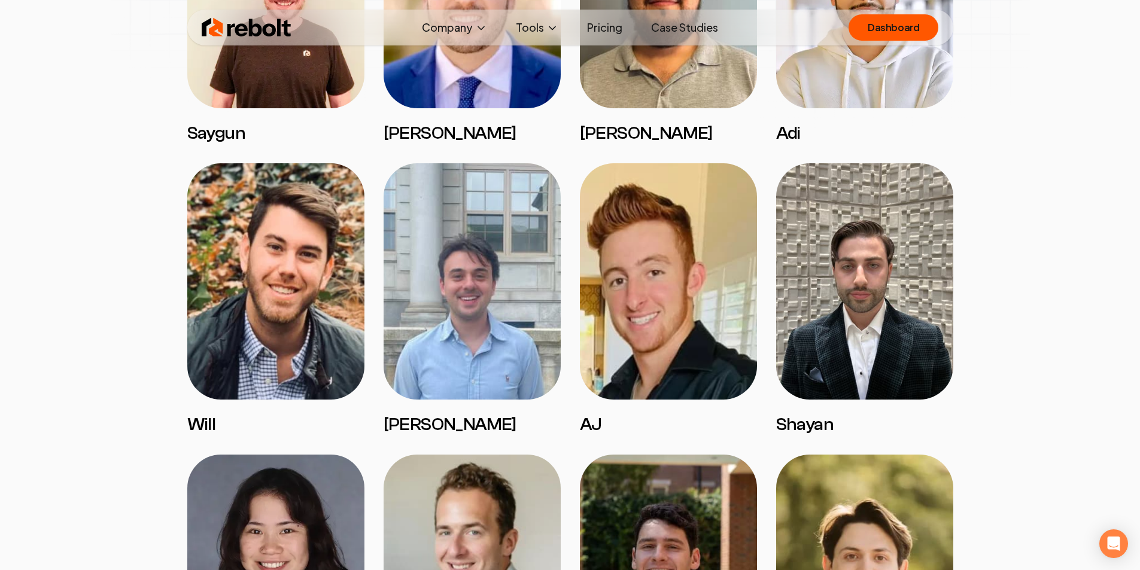
drag, startPoint x: 581, startPoint y: 255, endPoint x: 575, endPoint y: 211, distance: 44.0
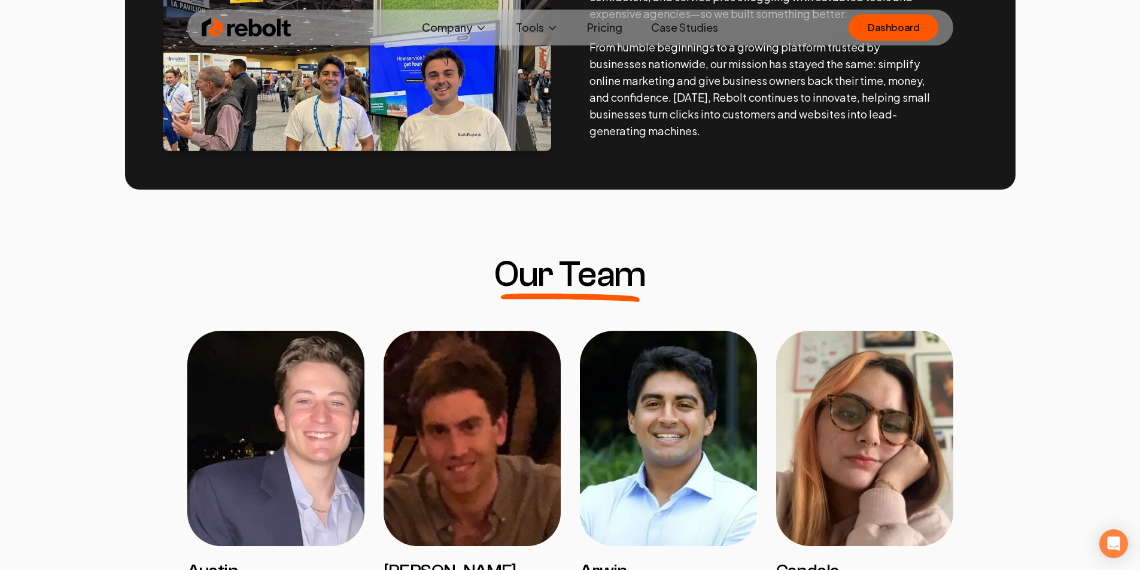
drag, startPoint x: 576, startPoint y: 223, endPoint x: 586, endPoint y: 150, distance: 73.7
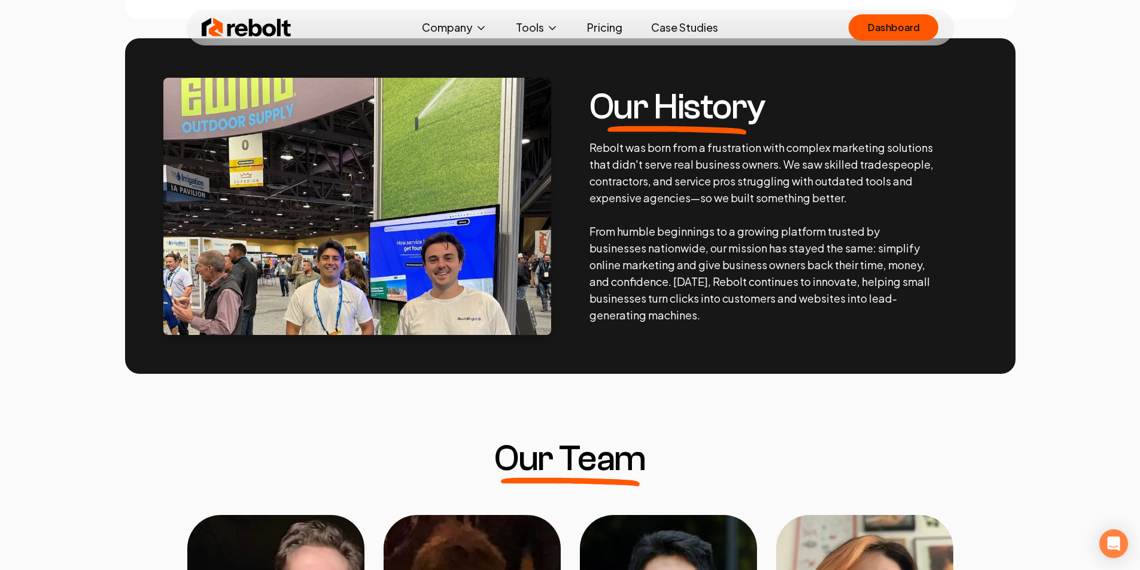
scroll to position [482, 0]
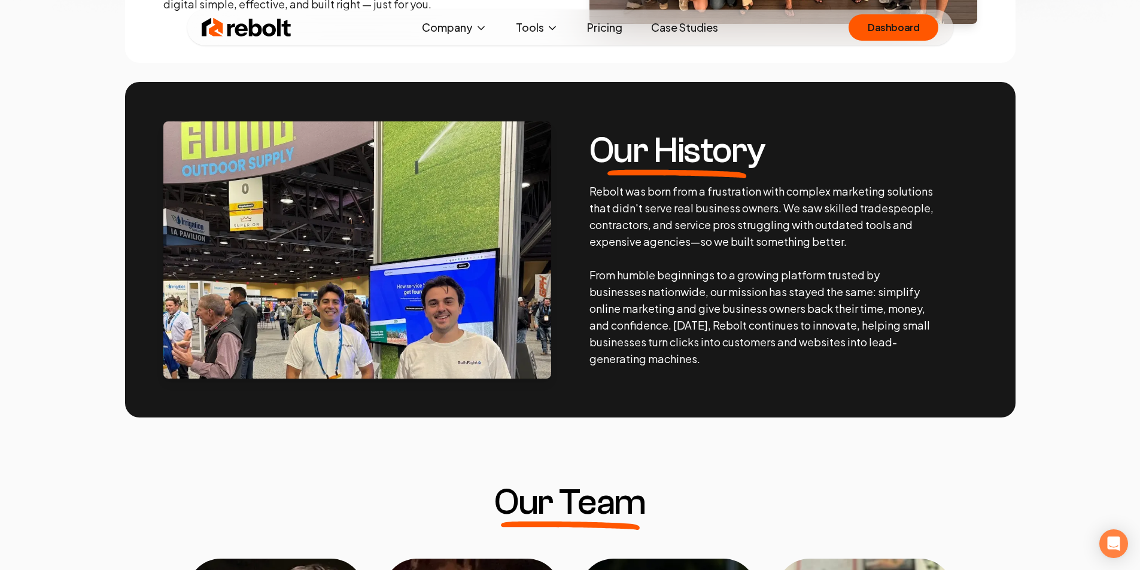
drag, startPoint x: 553, startPoint y: 172, endPoint x: 570, endPoint y: 134, distance: 41.3
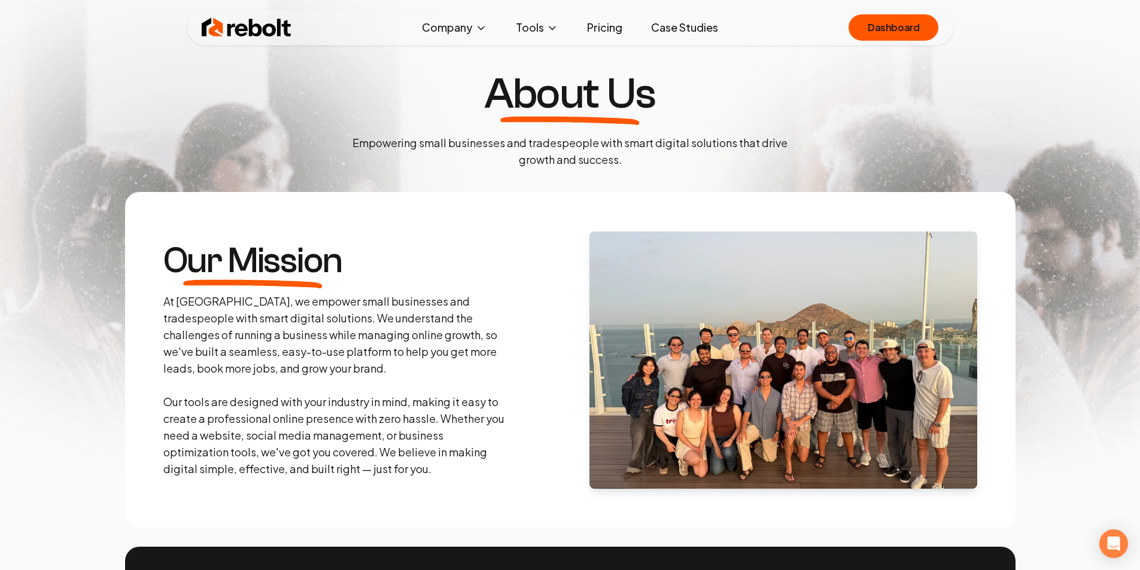
scroll to position [0, 0]
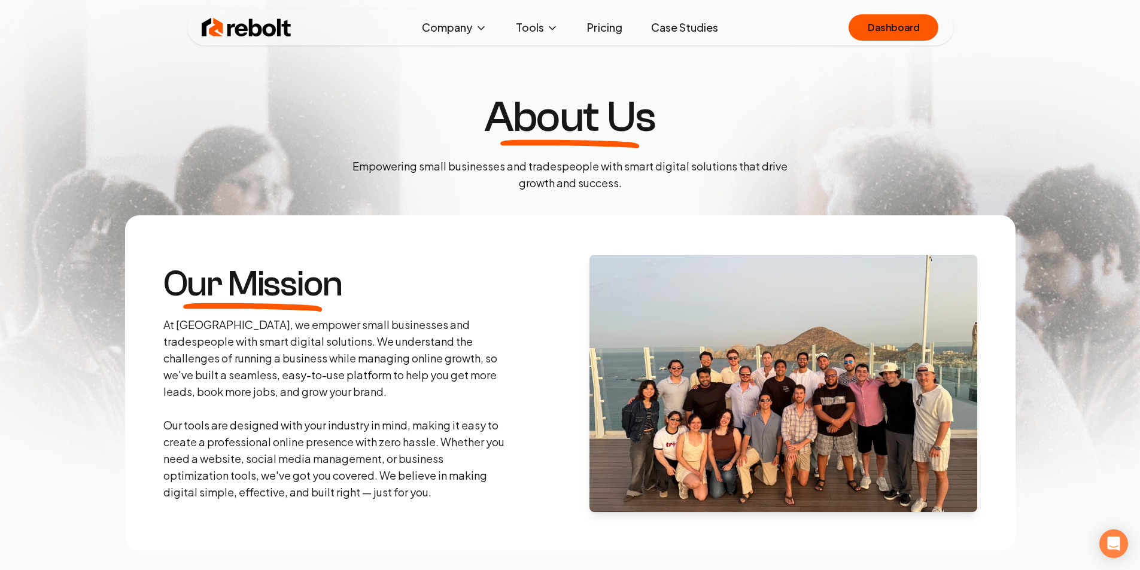
drag, startPoint x: 995, startPoint y: 223, endPoint x: 941, endPoint y: 99, distance: 134.6
click at [921, 22] on link "Dashboard" at bounding box center [894, 27] width 90 height 26
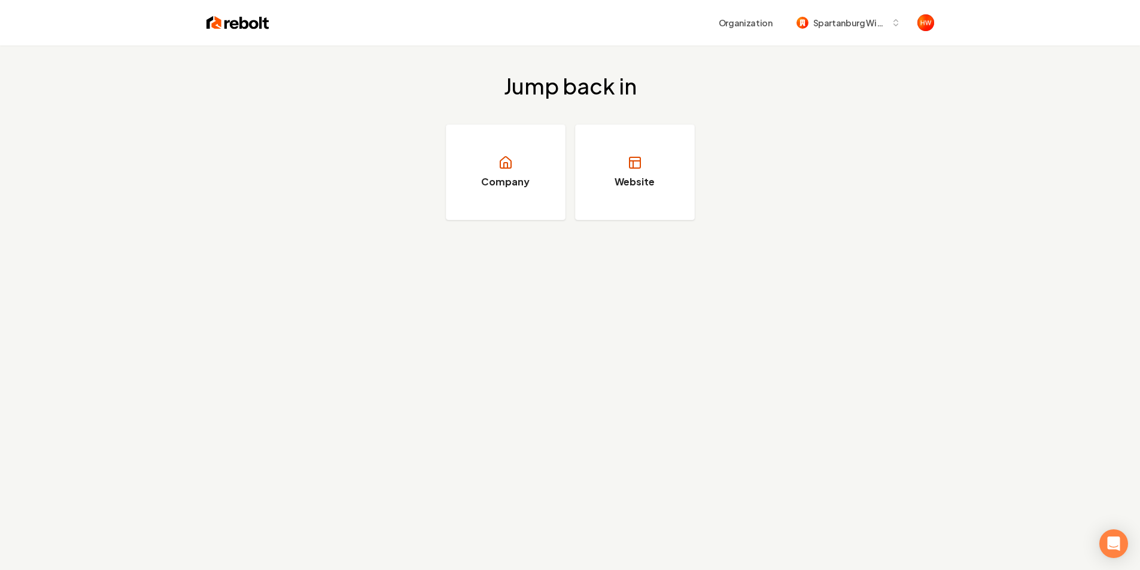
click at [223, 20] on img at bounding box center [238, 22] width 63 height 17
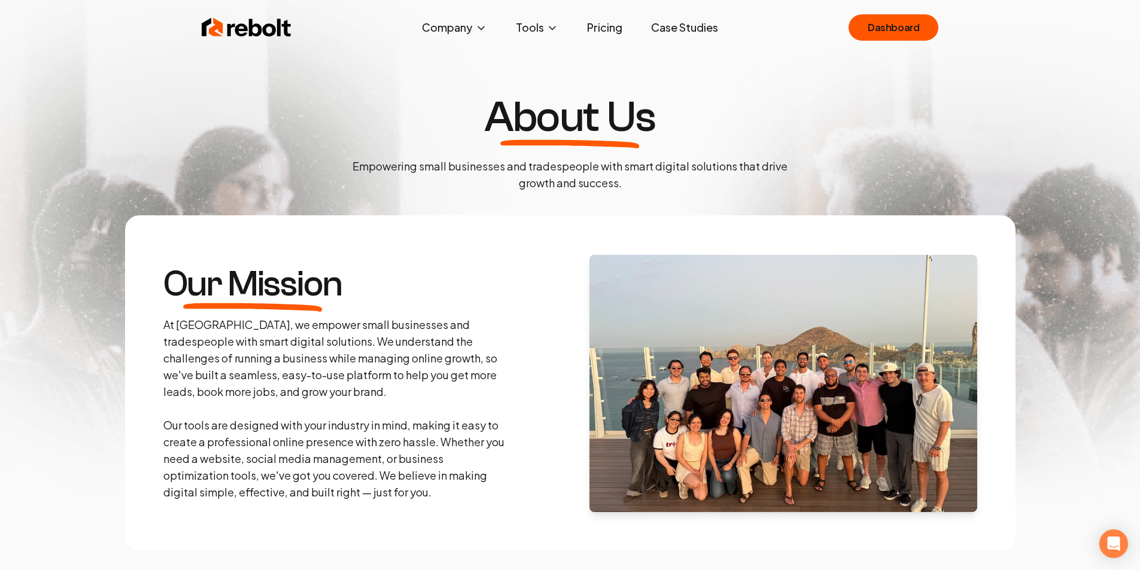
click at [242, 29] on img at bounding box center [247, 28] width 90 height 24
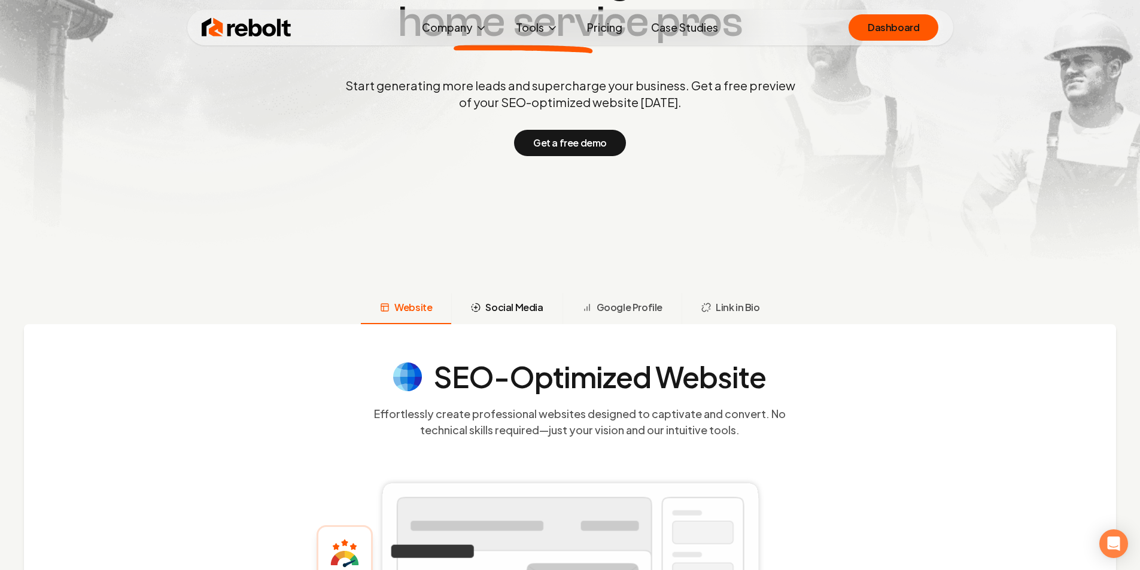
click at [506, 307] on span "Social Media" at bounding box center [513, 307] width 57 height 14
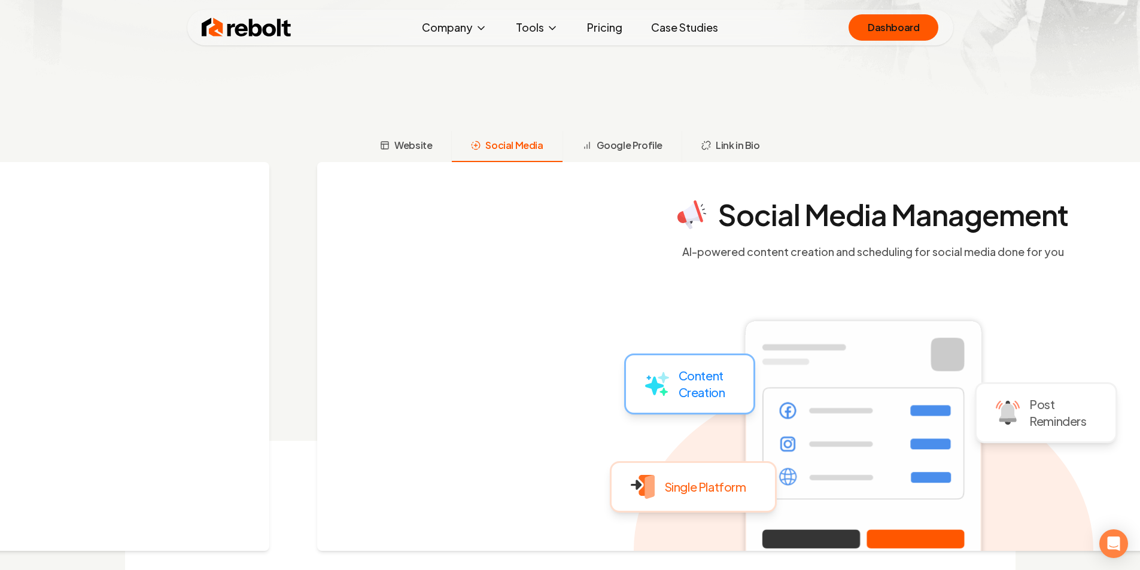
scroll to position [474, 0]
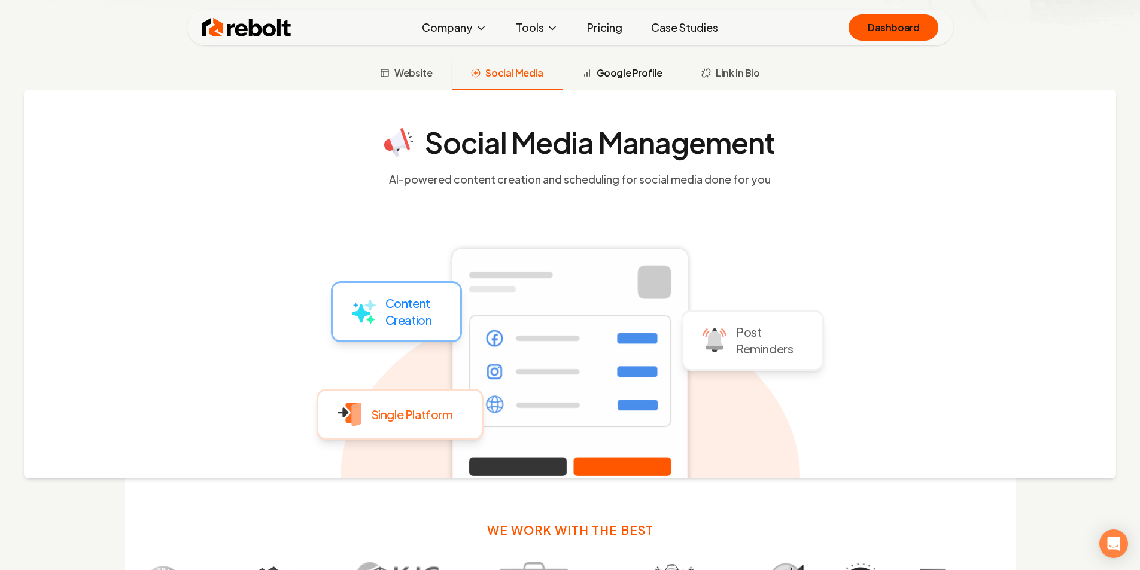
click at [632, 80] on button "Google Profile" at bounding box center [622, 74] width 119 height 31
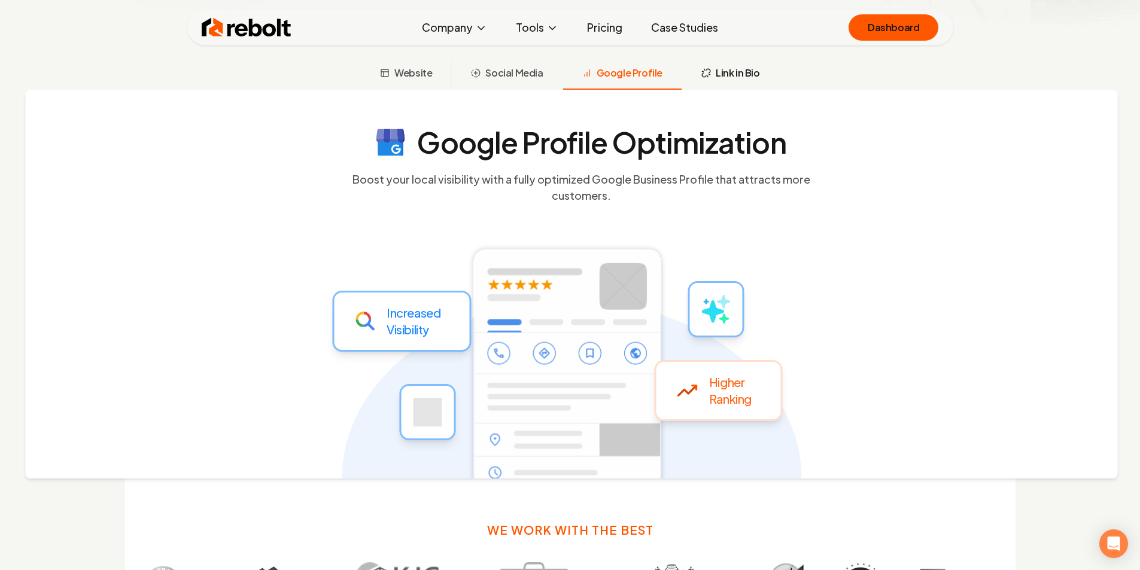
click at [725, 75] on span "Link in Bio" at bounding box center [738, 73] width 44 height 14
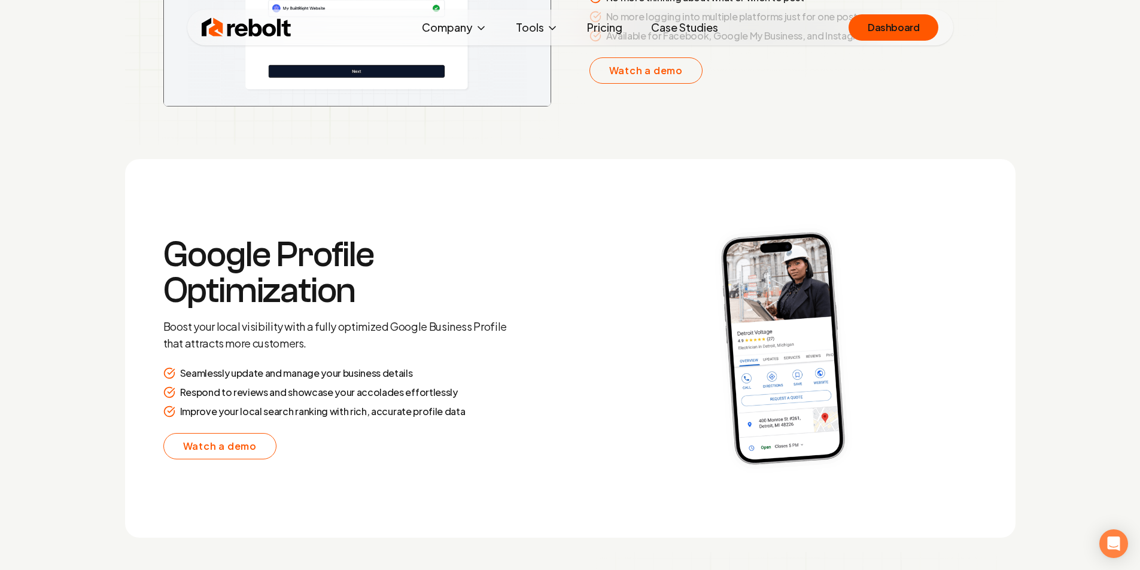
drag, startPoint x: 359, startPoint y: 190, endPoint x: 346, endPoint y: 234, distance: 45.6
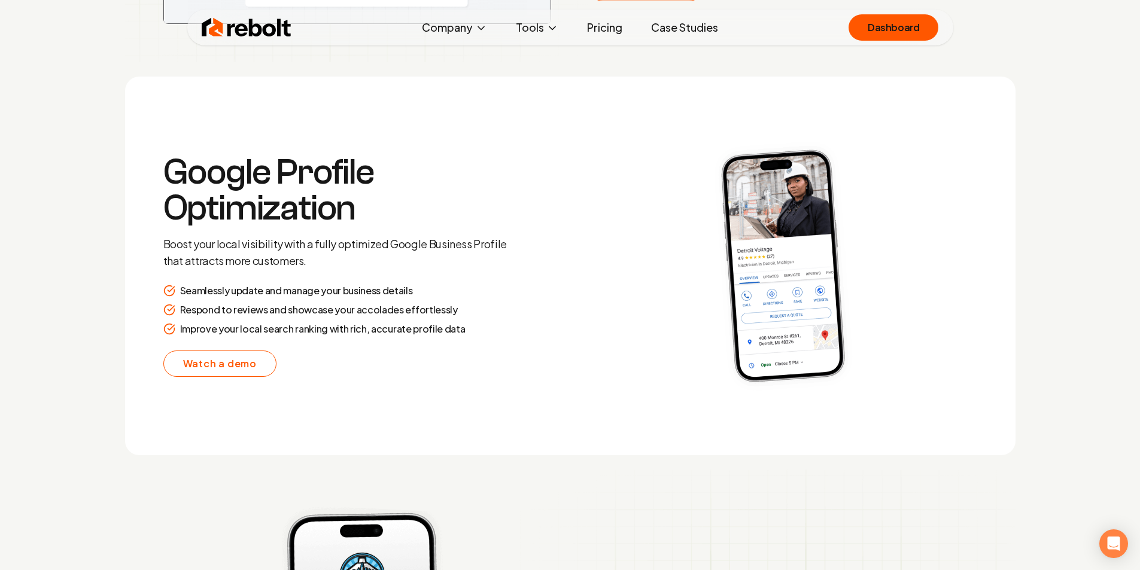
drag, startPoint x: 344, startPoint y: 220, endPoint x: 338, endPoint y: 239, distance: 20.3
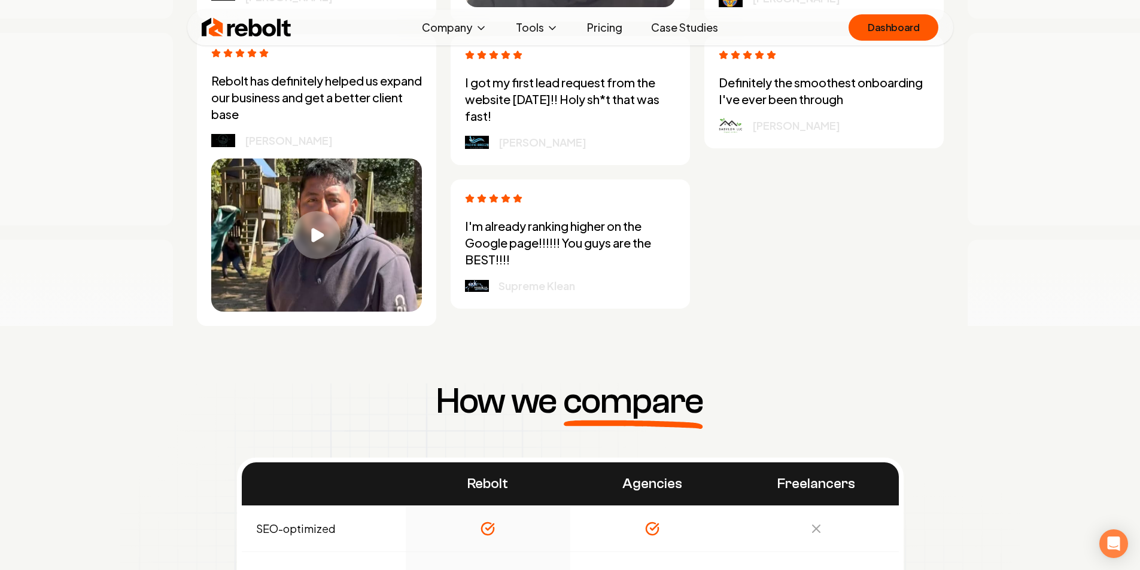
scroll to position [3818, 0]
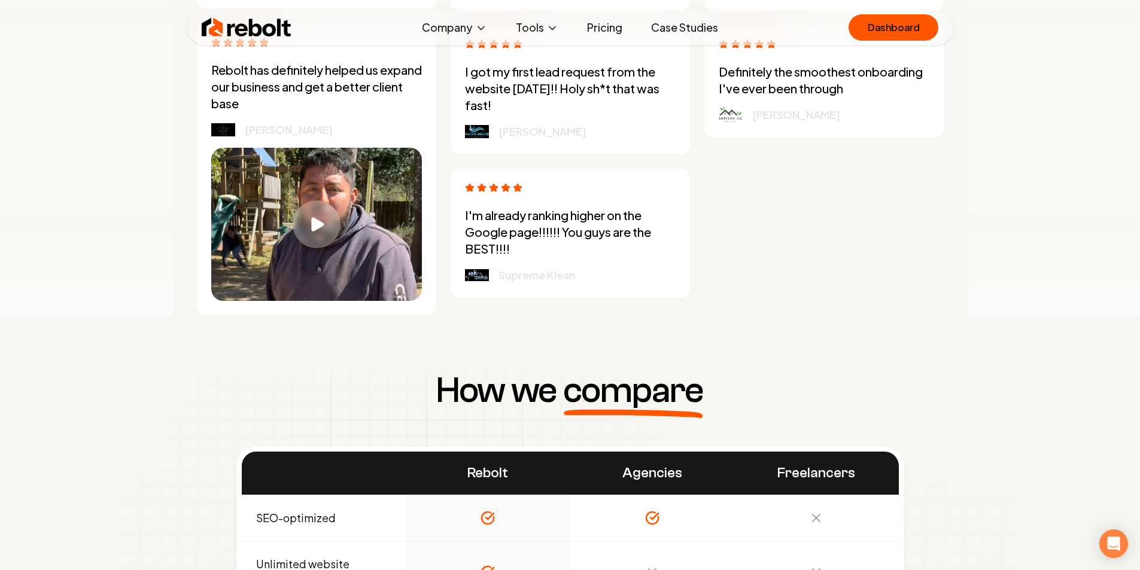
drag, startPoint x: 454, startPoint y: 196, endPoint x: 444, endPoint y: 216, distance: 22.2
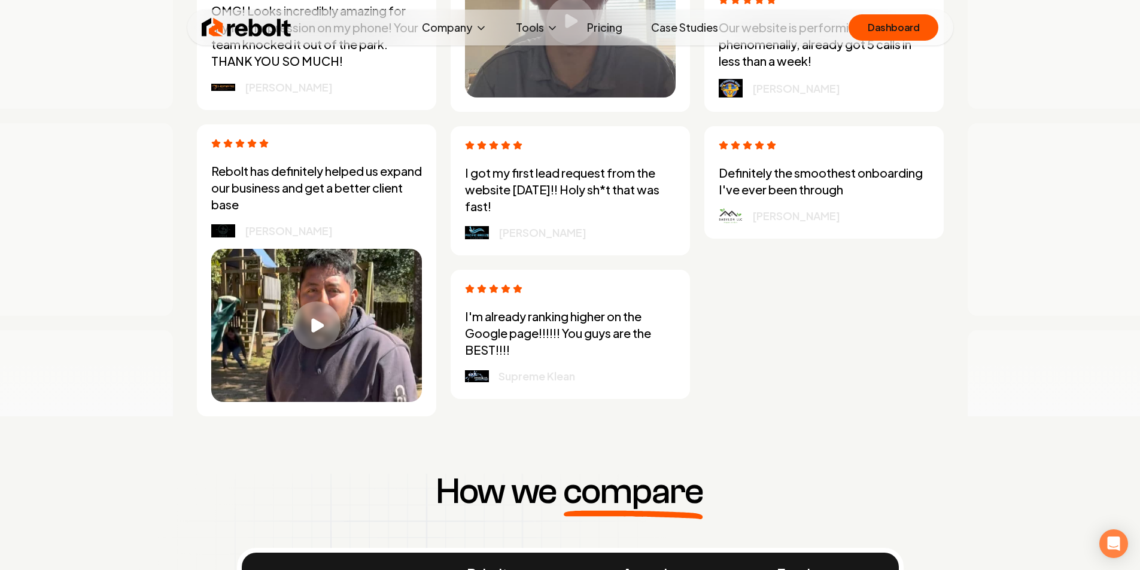
drag, startPoint x: 705, startPoint y: 249, endPoint x: 677, endPoint y: 210, distance: 47.7
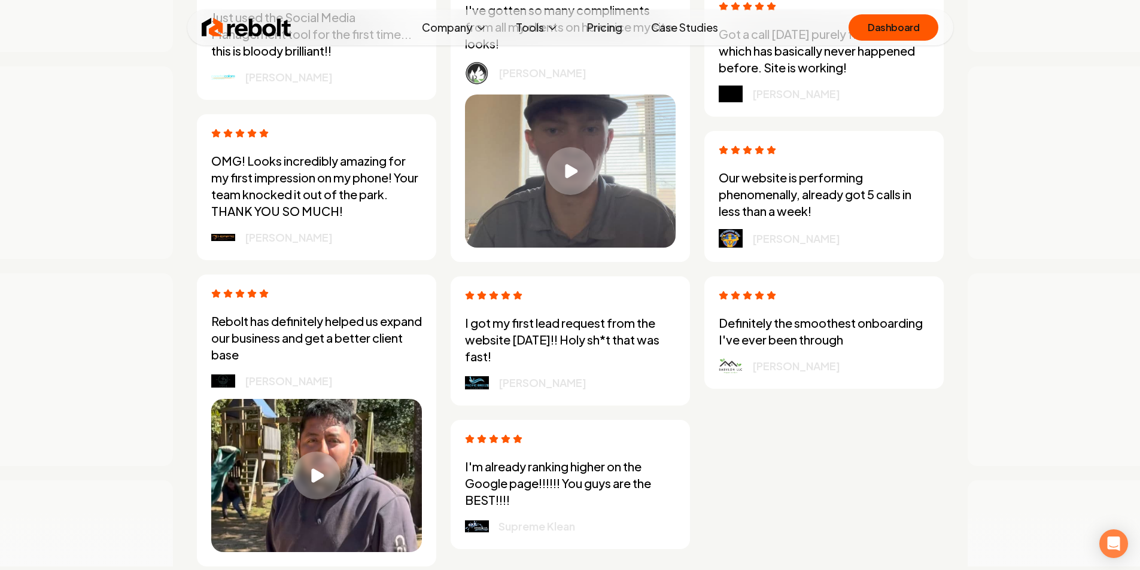
drag, startPoint x: 669, startPoint y: 216, endPoint x: 670, endPoint y: 187, distance: 29.4
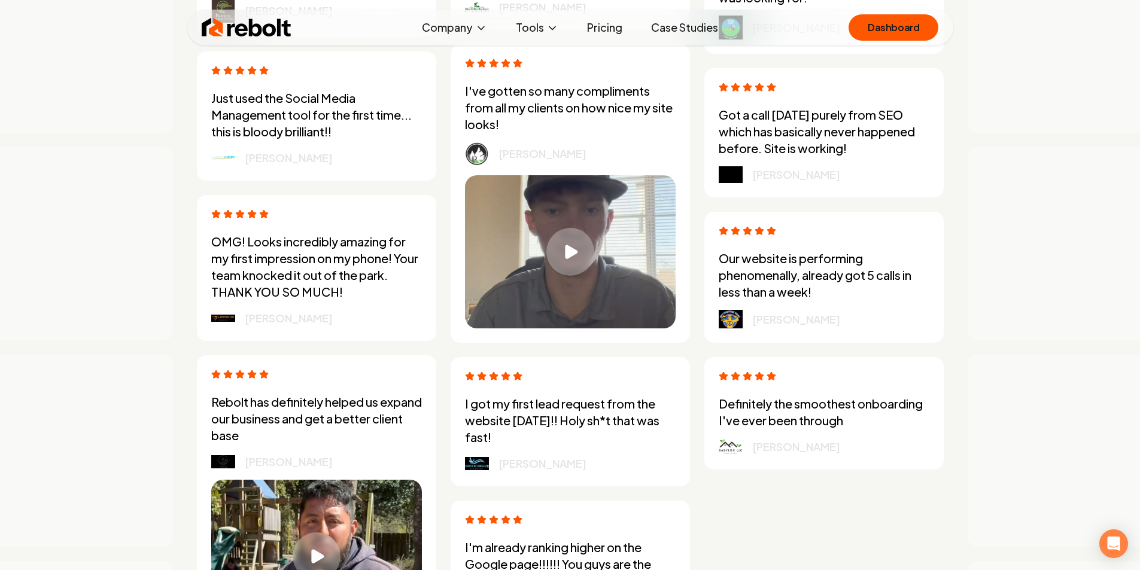
scroll to position [3370, 0]
